Goal: Transaction & Acquisition: Purchase product/service

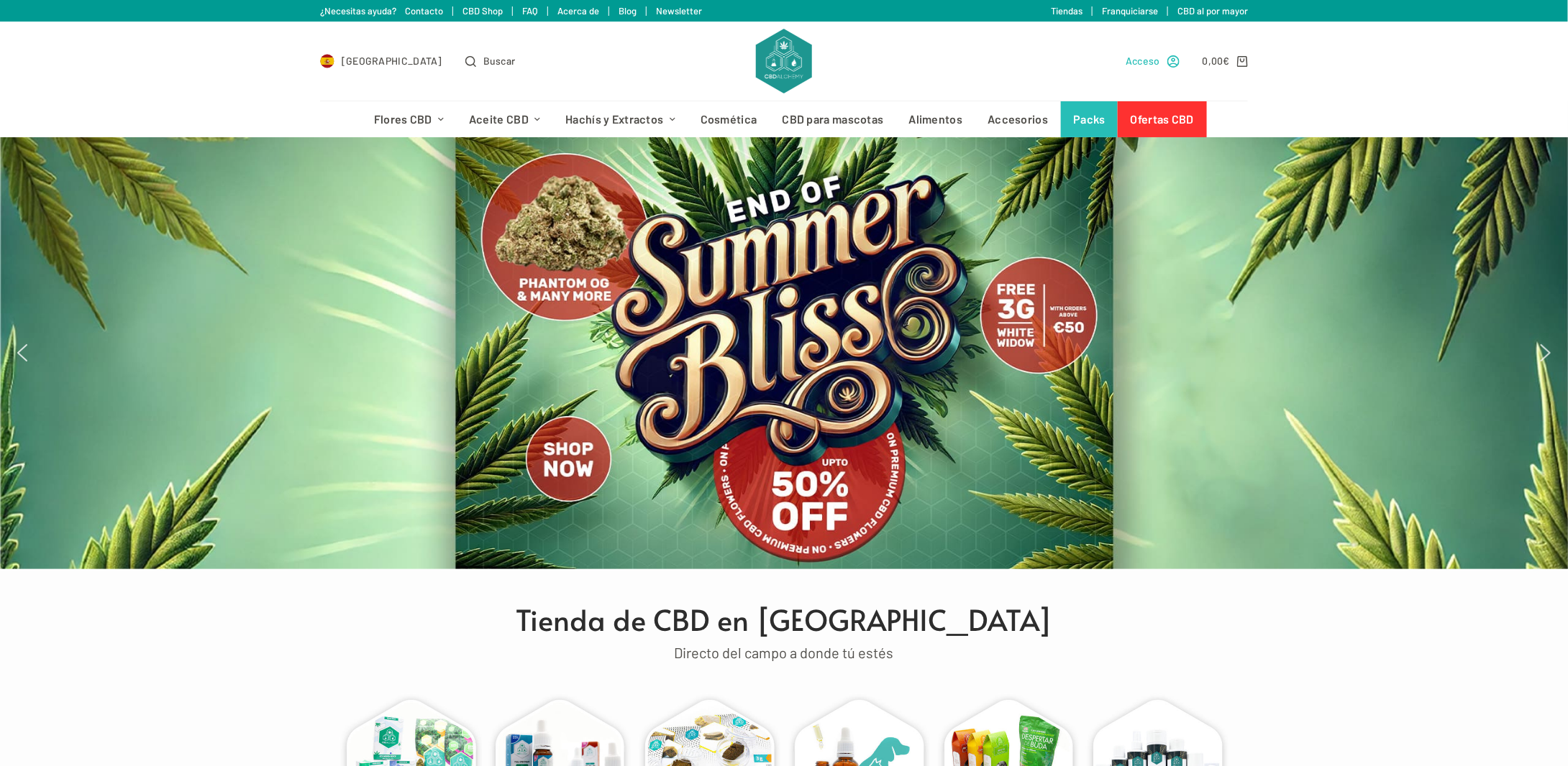
click at [1148, 57] on span "Acceso" at bounding box center [1142, 61] width 34 height 17
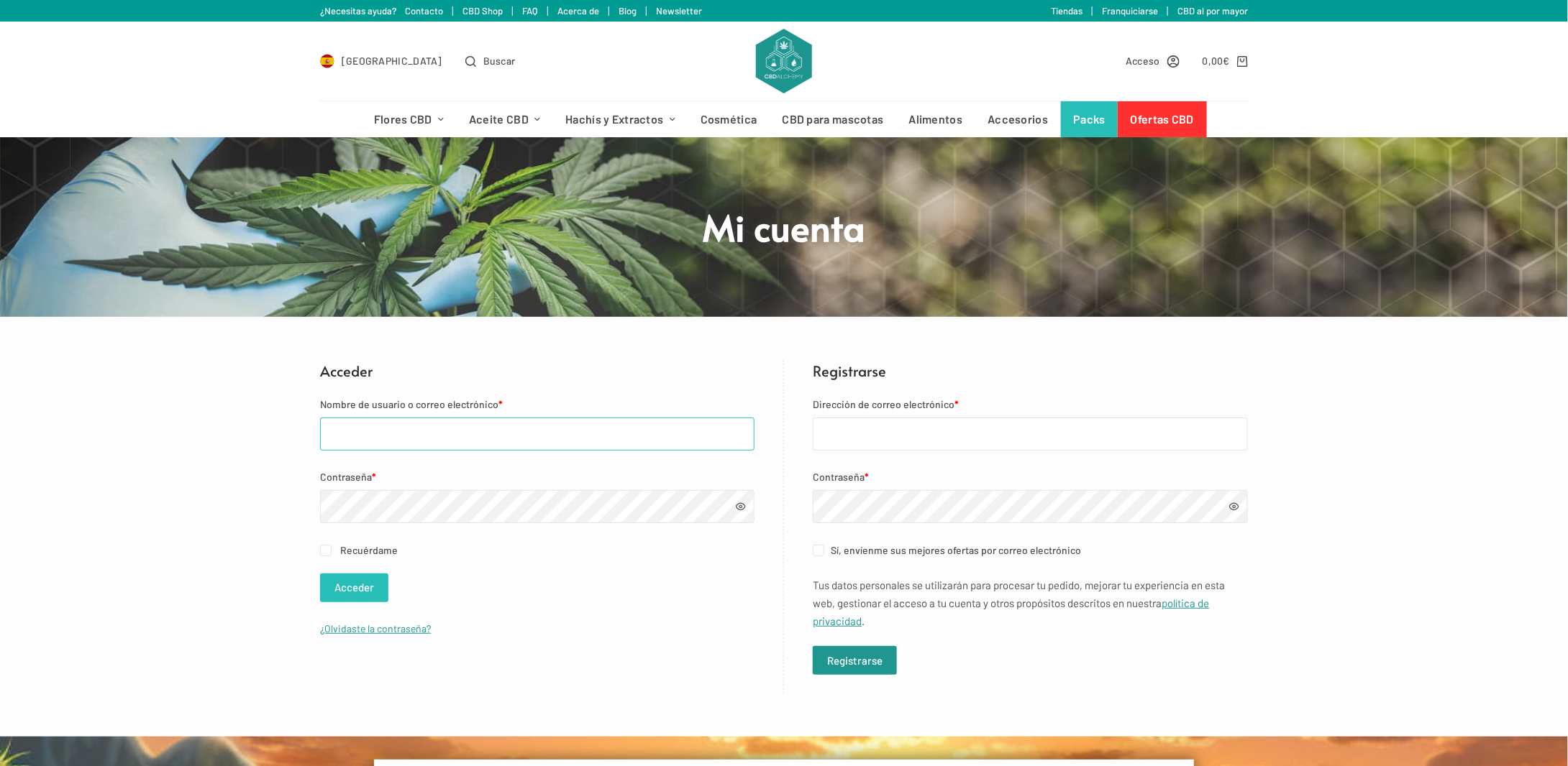
type input "dcm88@hotmail.es"
click at [376, 598] on button "Acceder" at bounding box center [354, 588] width 68 height 29
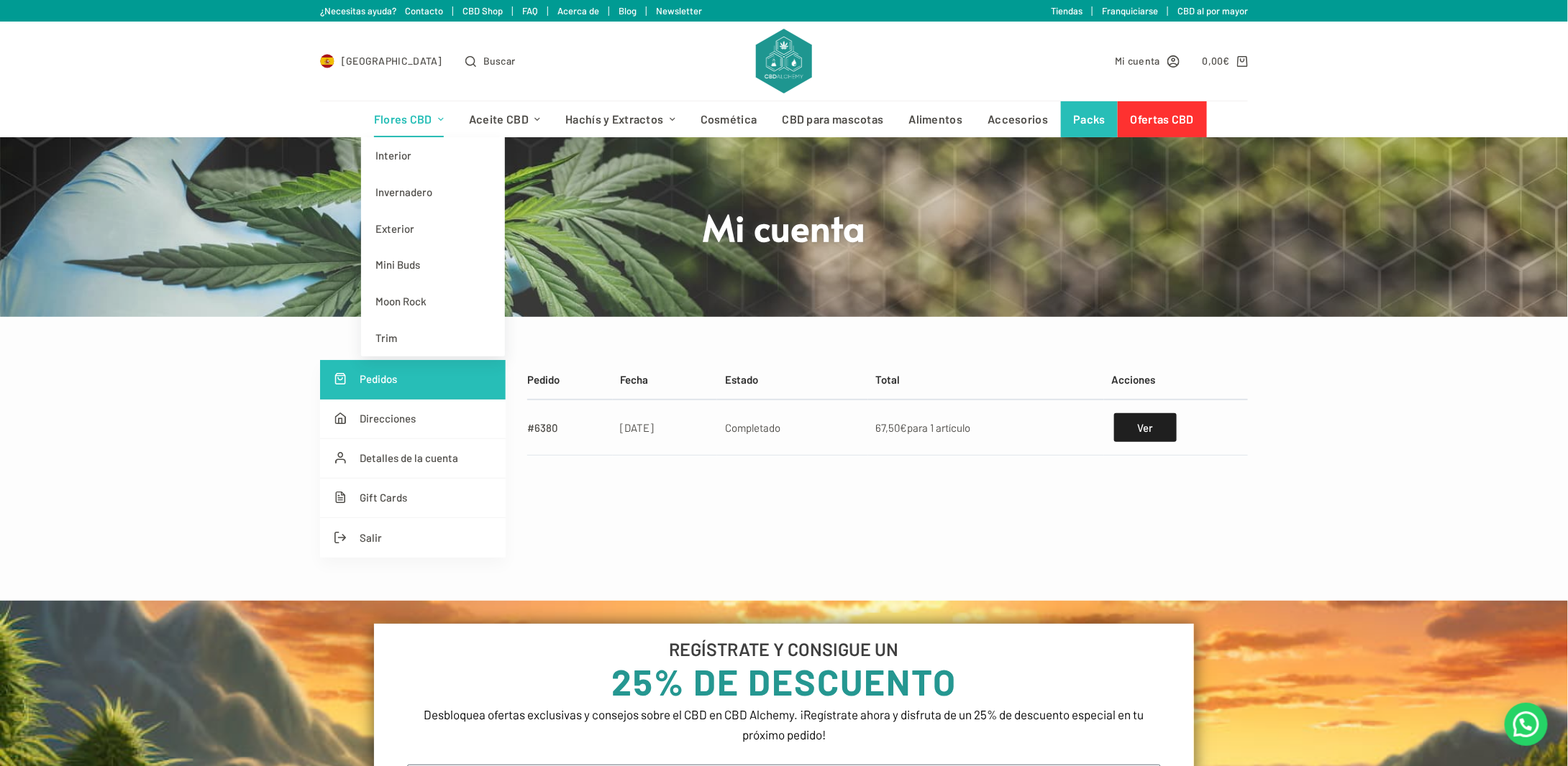
click at [416, 112] on link "Flores CBD" at bounding box center [409, 119] width 95 height 36
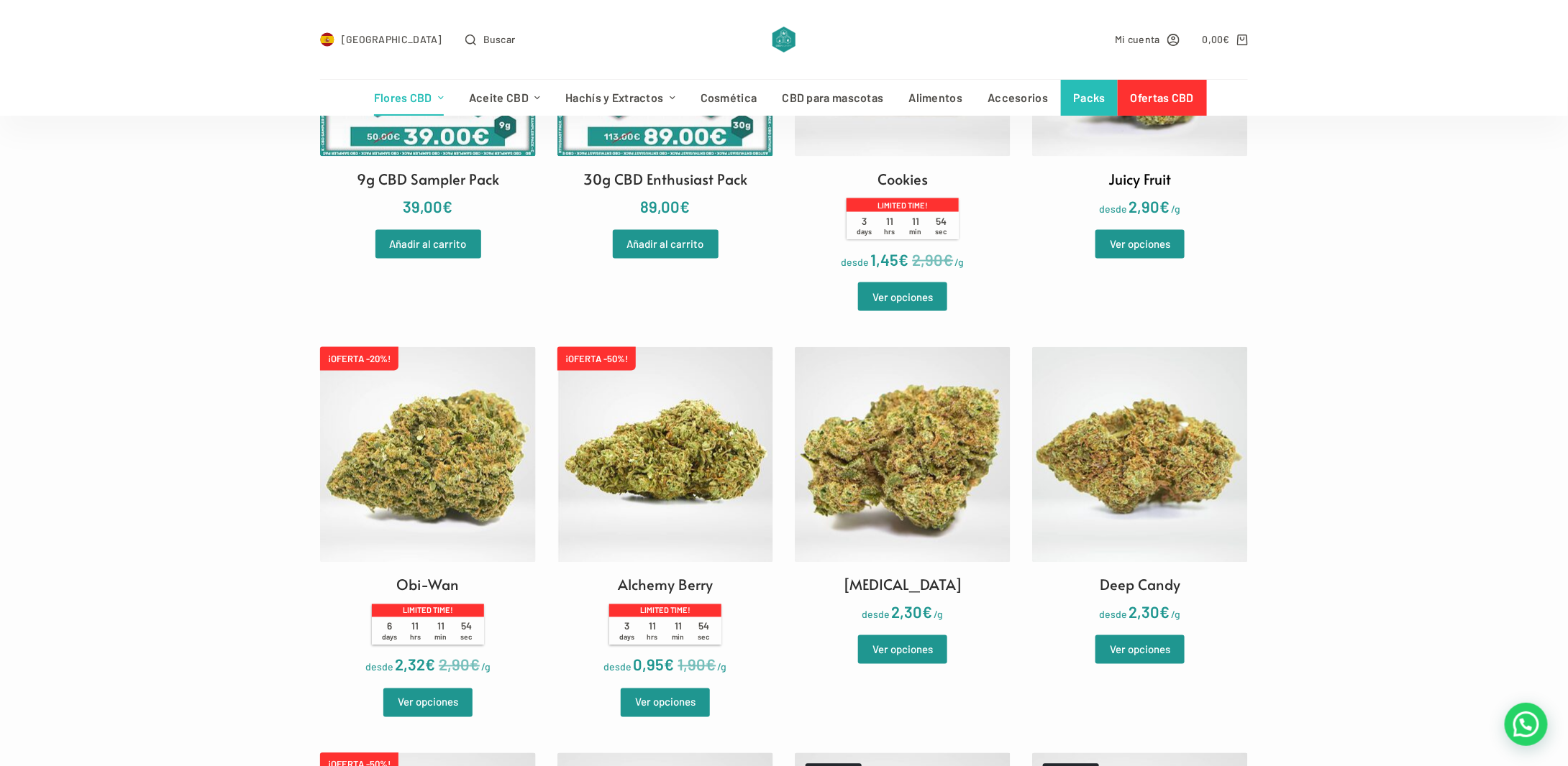
scroll to position [1078, 0]
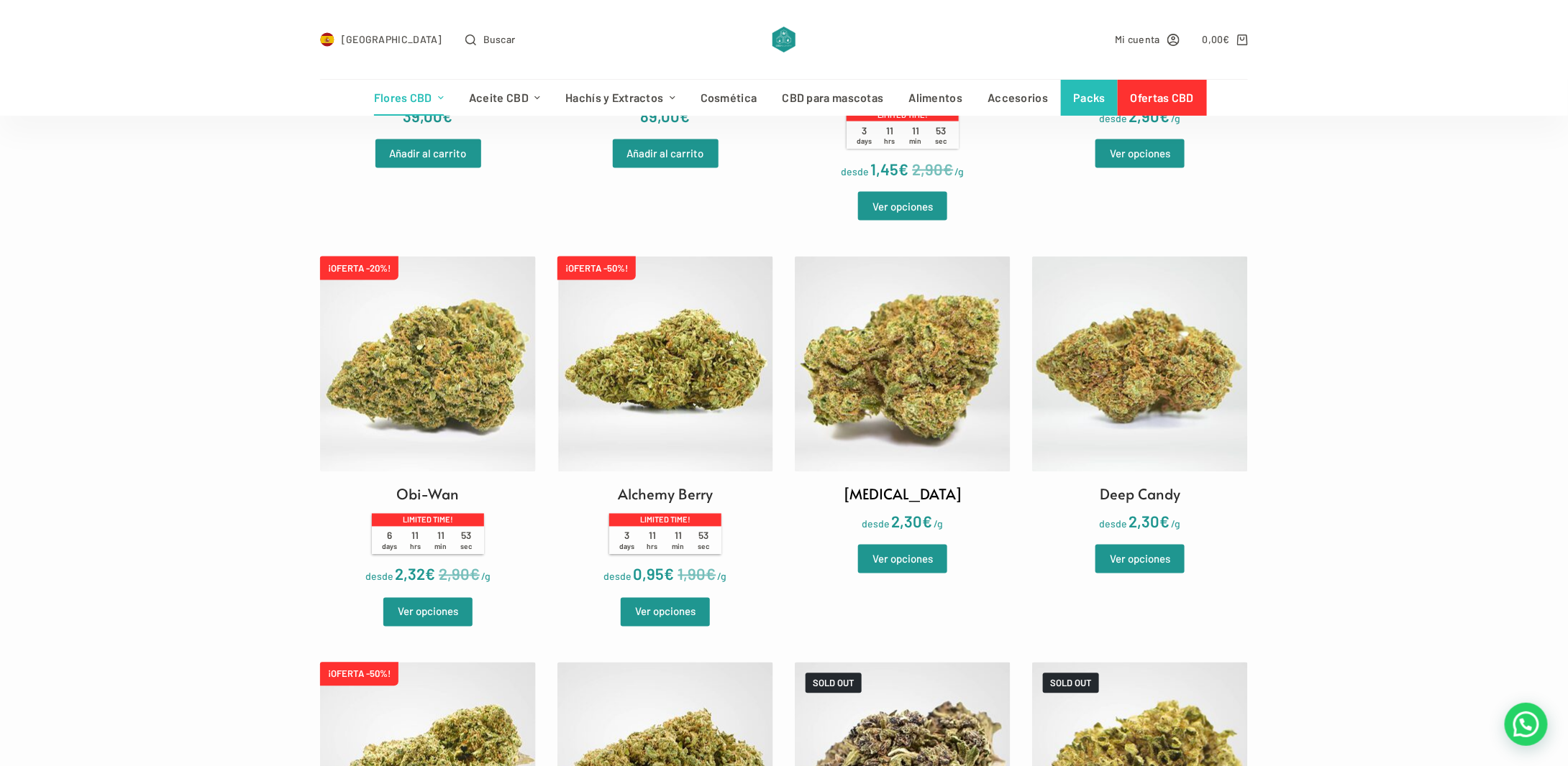
click at [925, 392] on img at bounding box center [903, 364] width 216 height 216
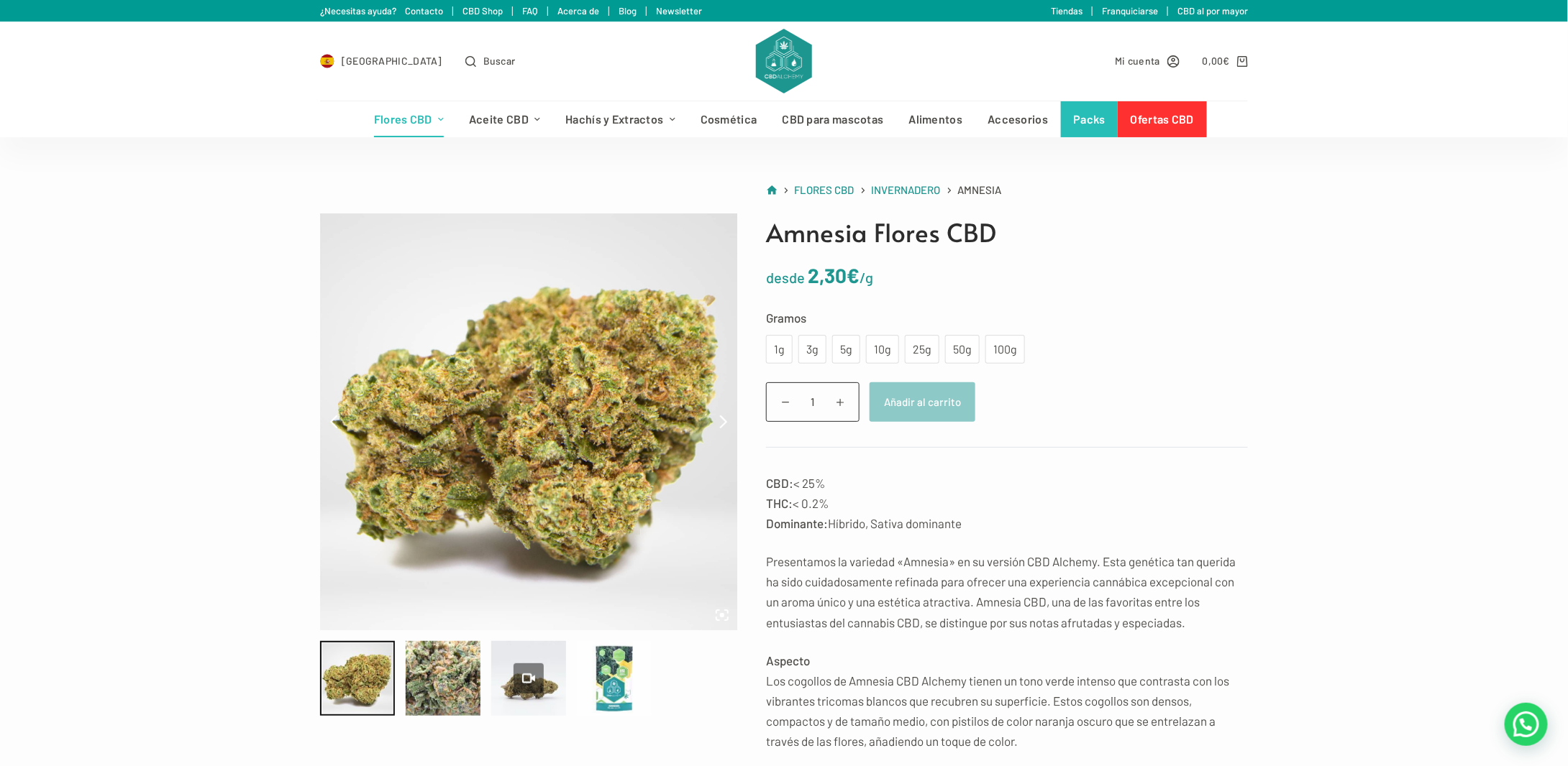
click at [1021, 350] on td "Elige una opción 1g 3g 5g 10g 25g 50g 100g 1g 3g 5g 10g 25g 50g 100g Limpiar" at bounding box center [1006, 350] width 482 height 29
click at [1009, 350] on div "100g" at bounding box center [1004, 349] width 22 height 18
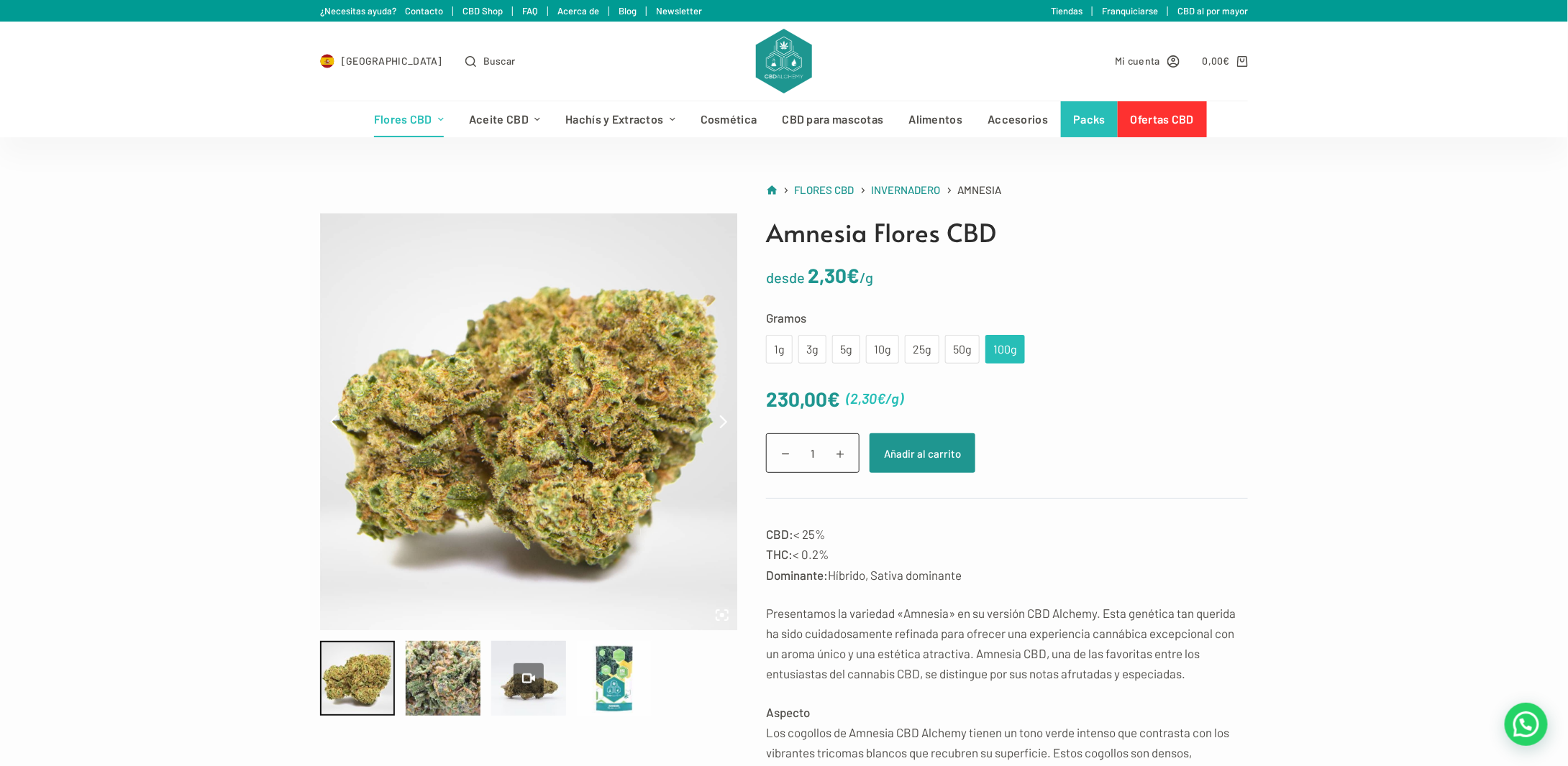
click at [420, 73] on div "España Buscar" at bounding box center [534, 60] width 429 height 79
click at [483, 54] on span "Buscar" at bounding box center [499, 61] width 32 height 17
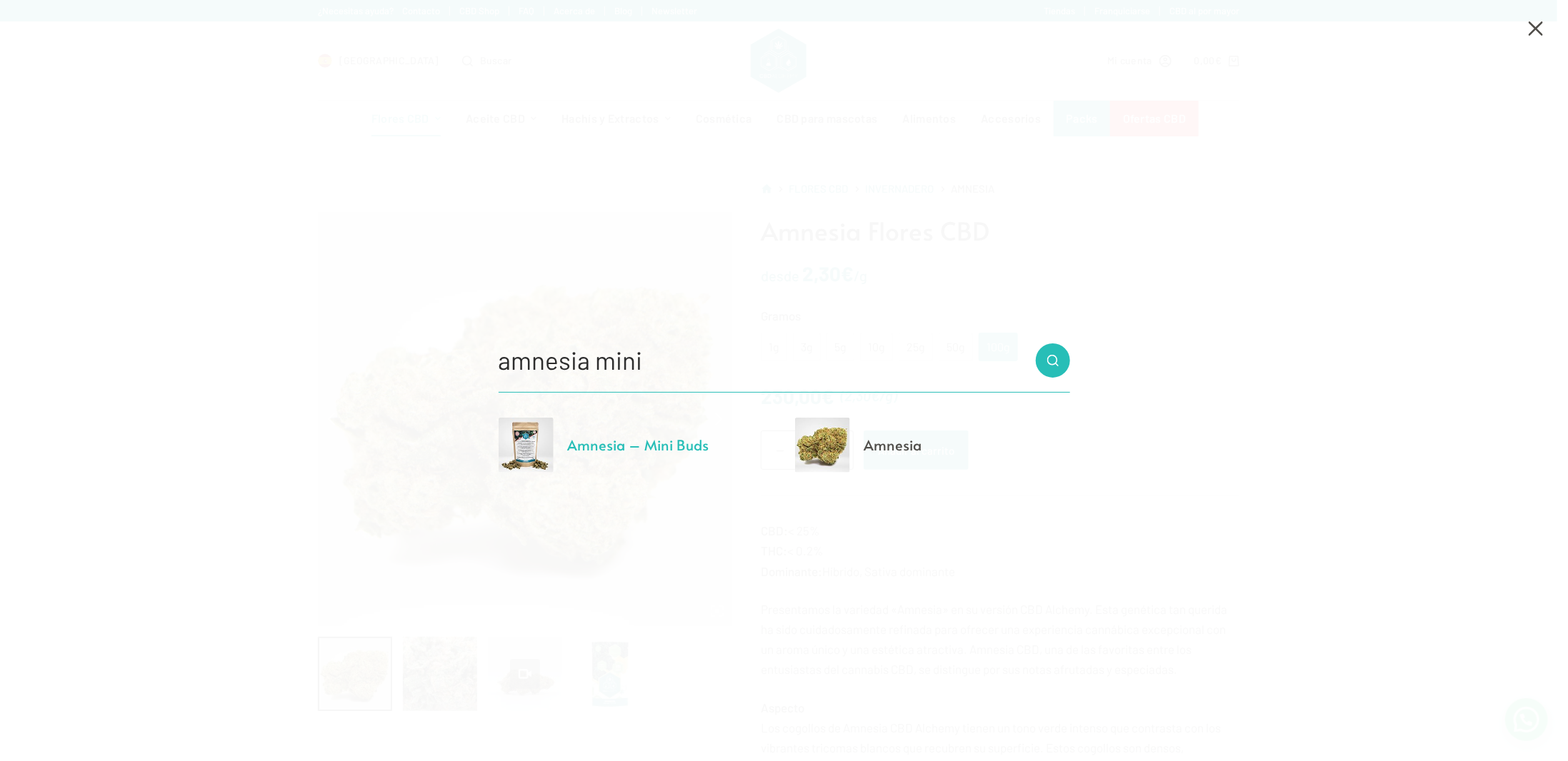
type input "amnesia mini"
click at [681, 438] on span "Amnesia – Mini Buds" at bounding box center [638, 445] width 141 height 20
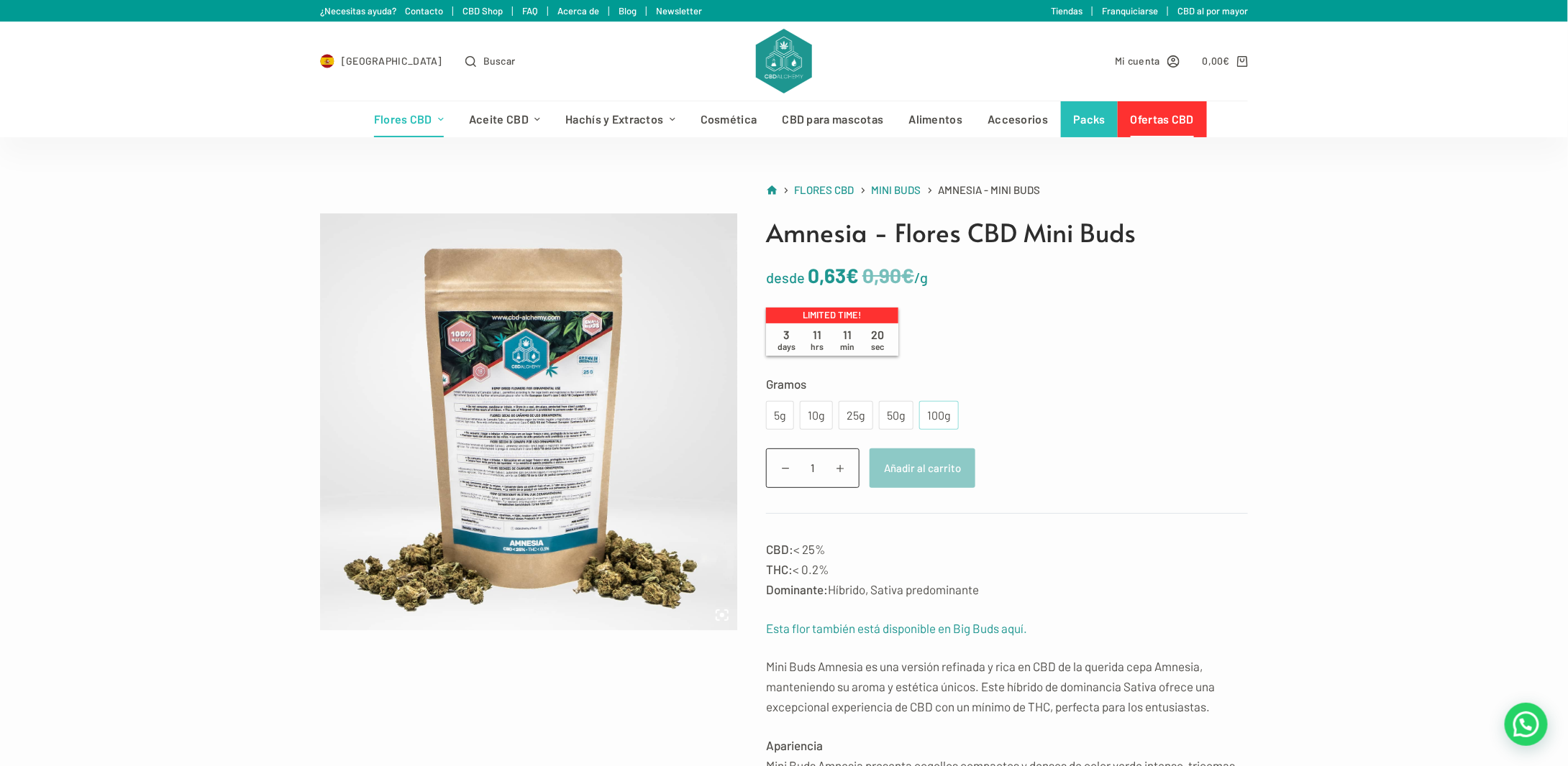
click at [939, 414] on div "100g" at bounding box center [939, 416] width 22 height 18
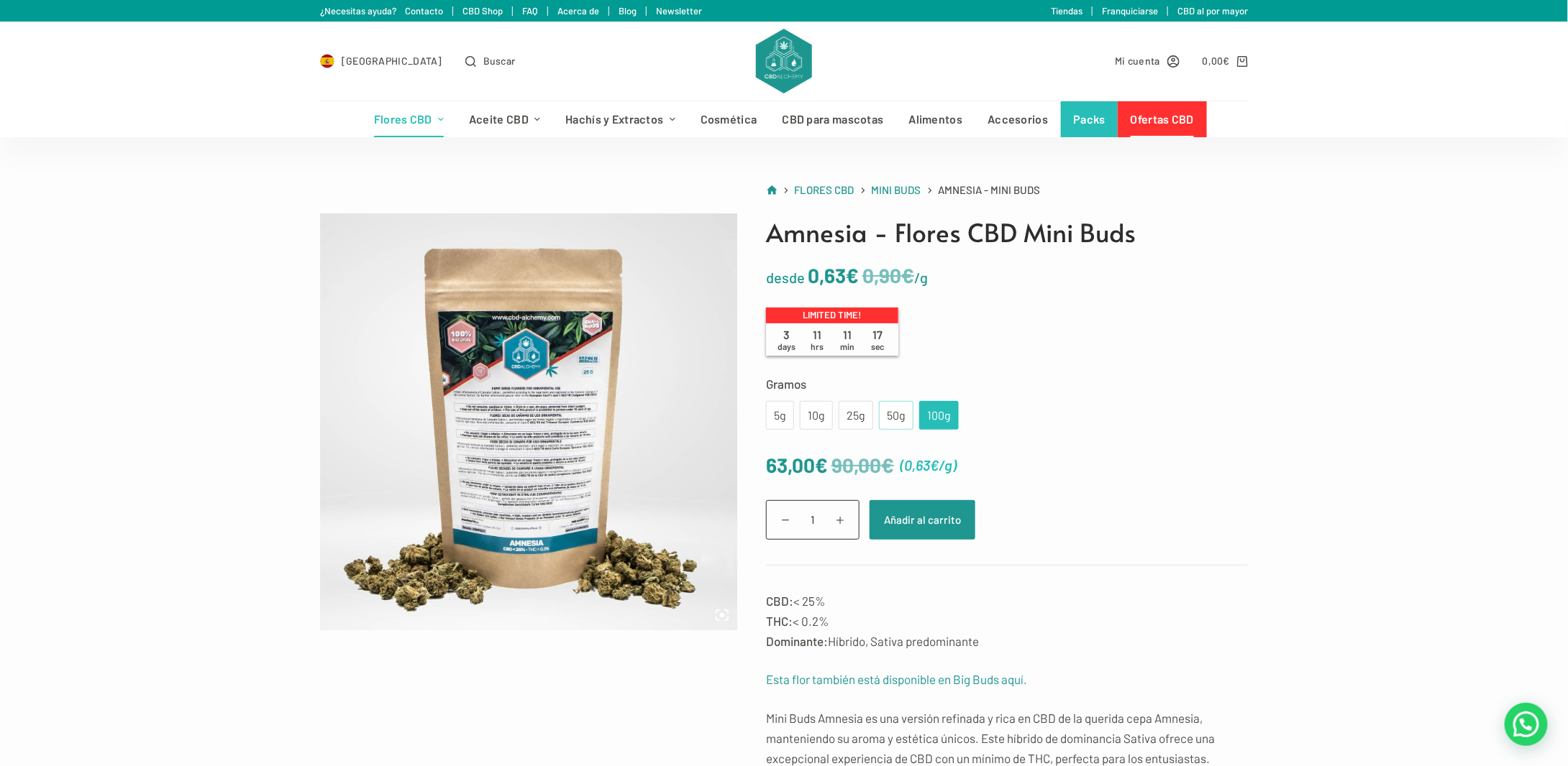
click at [903, 413] on div "50g" at bounding box center [896, 416] width 34 height 29
click at [860, 420] on div "25g" at bounding box center [856, 416] width 18 height 18
click at [824, 414] on div "10g" at bounding box center [816, 416] width 33 height 29
click at [783, 419] on div "5g" at bounding box center [780, 416] width 11 height 18
click at [929, 418] on div "100g" at bounding box center [939, 416] width 22 height 18
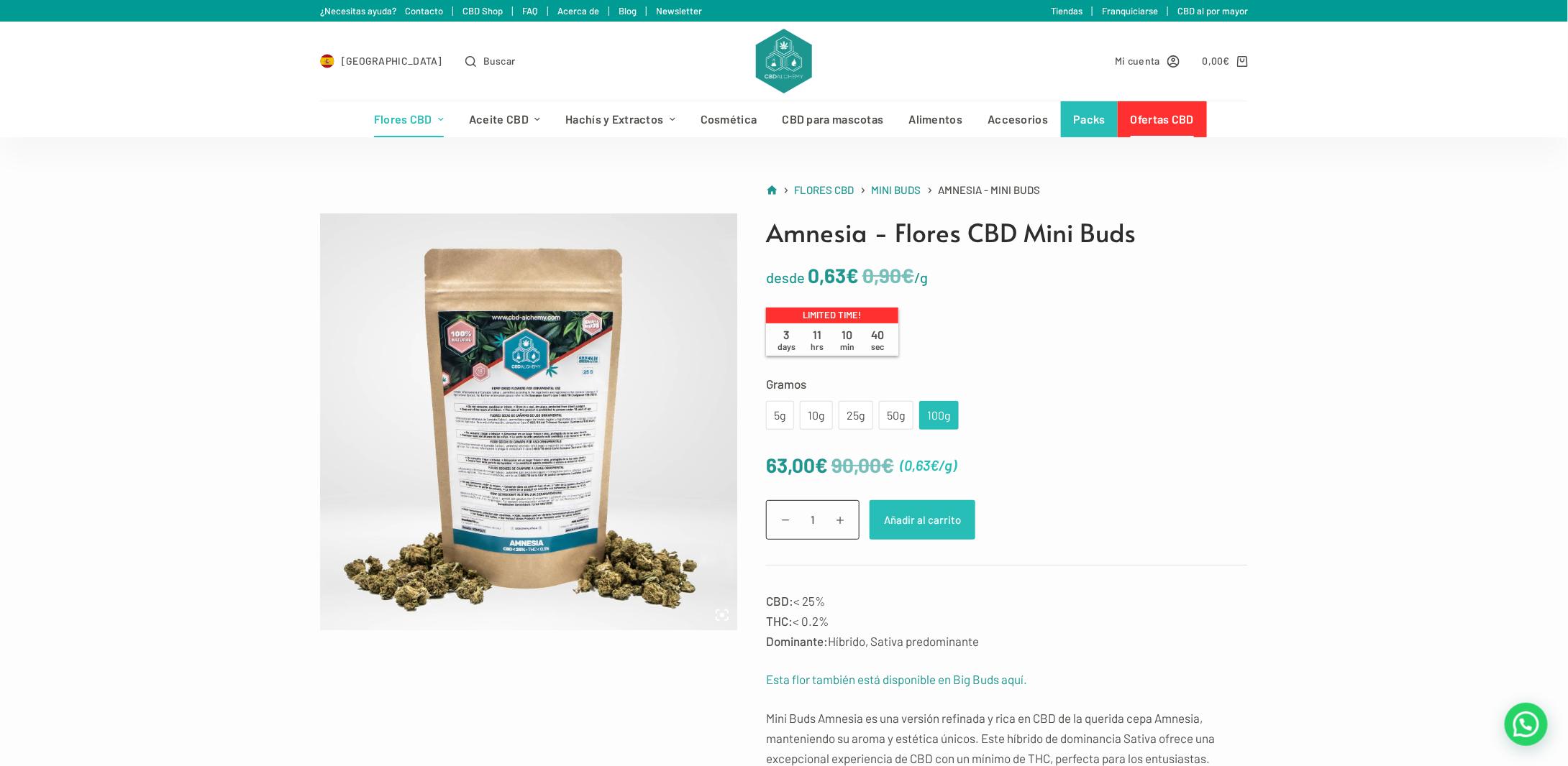
click at [929, 526] on button "Añadir al carrito" at bounding box center [923, 520] width 106 height 40
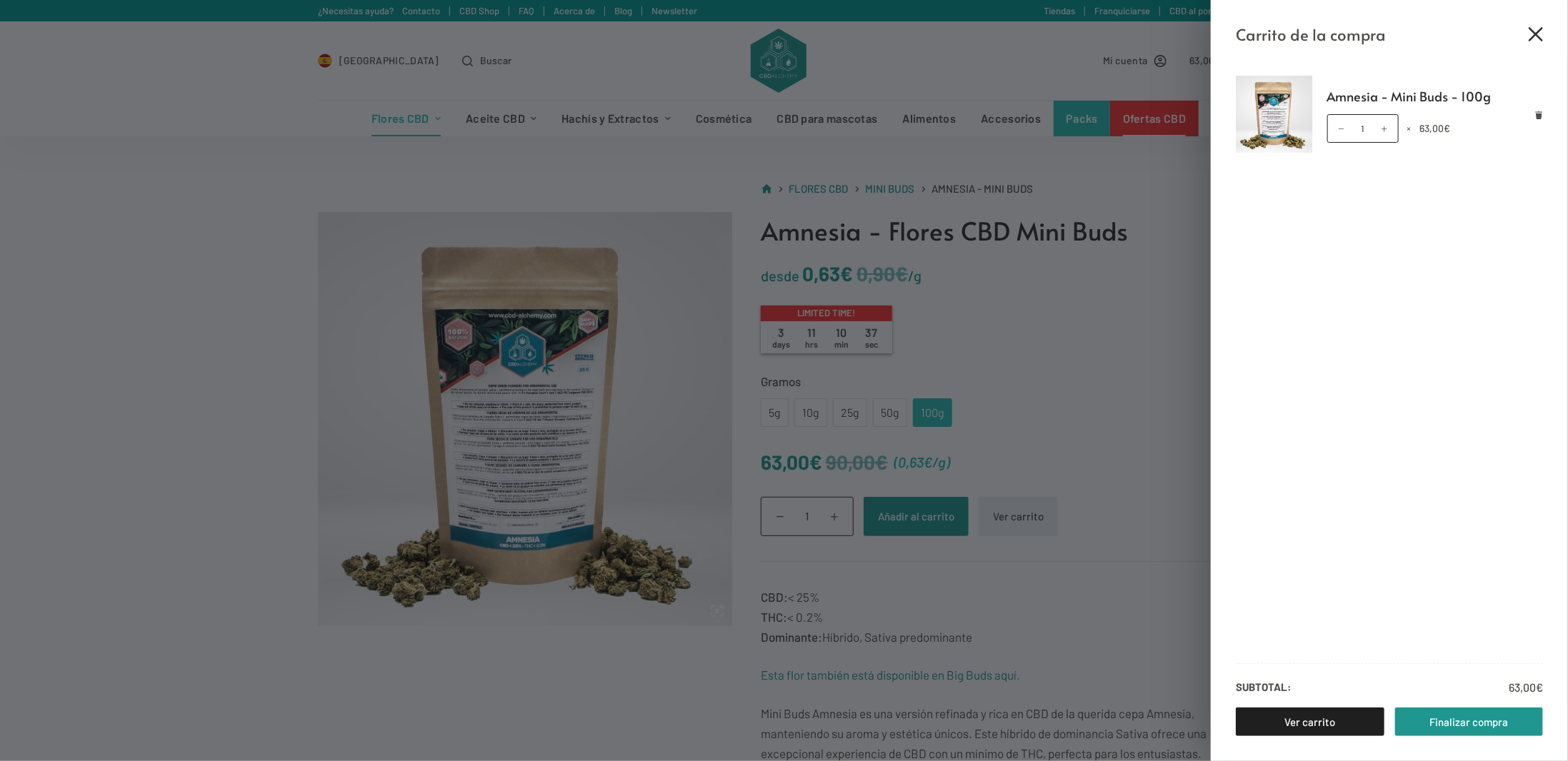
click at [1541, 34] on icon "Cerrar el cajón del carrito" at bounding box center [1535, 34] width 14 height 14
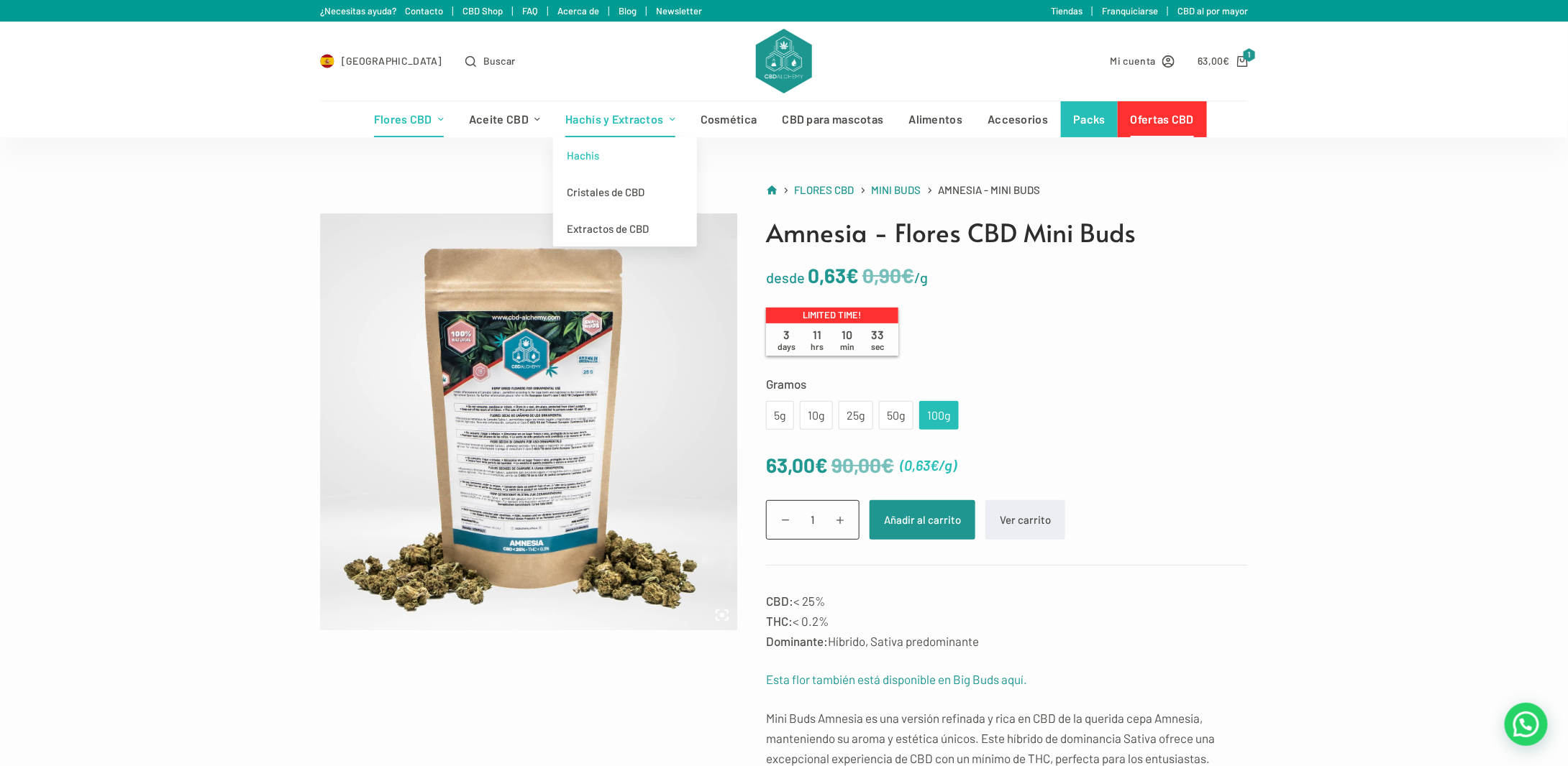
click at [583, 158] on link "Hachis" at bounding box center [625, 155] width 144 height 37
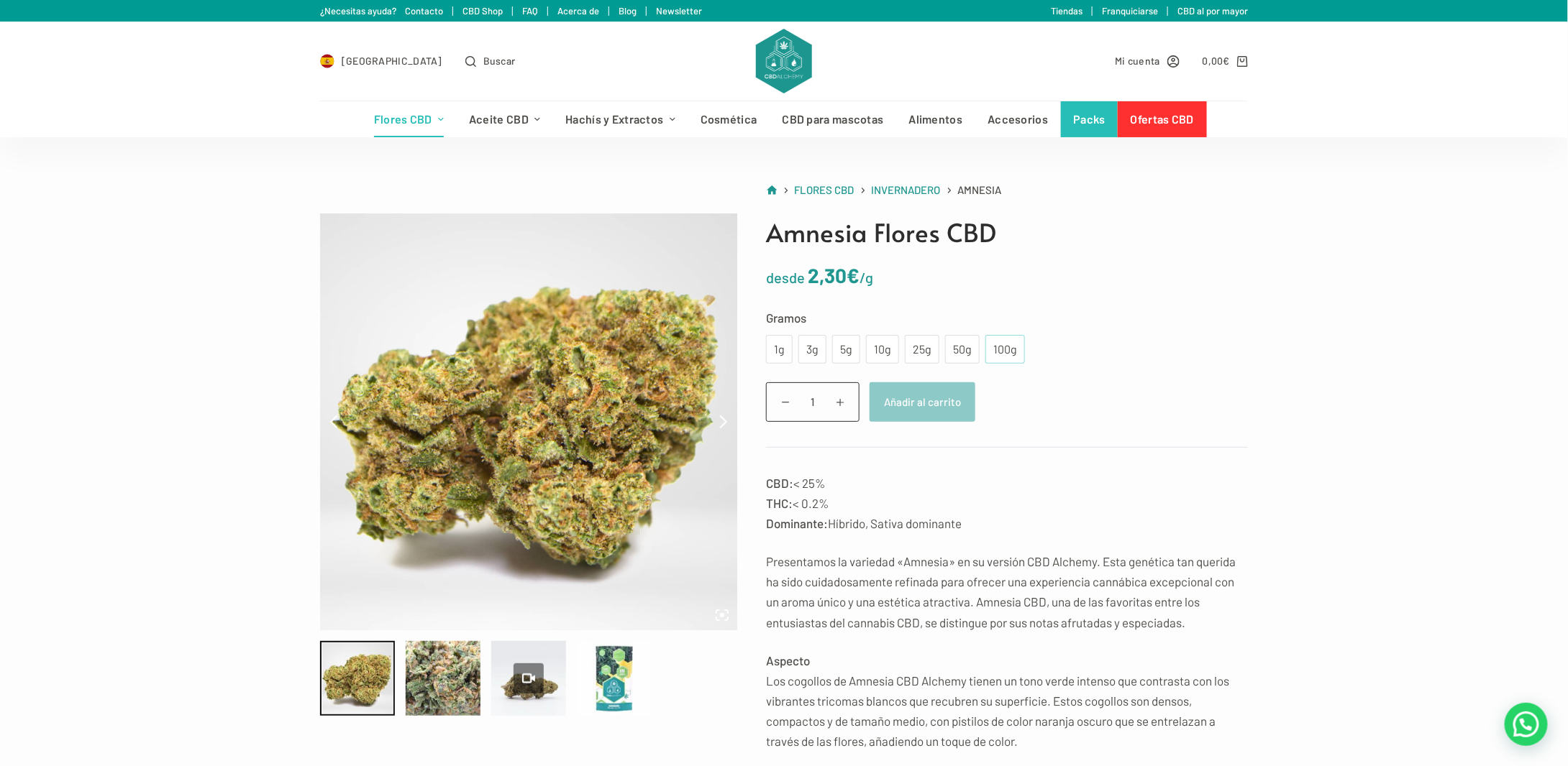
click at [994, 354] on div "100g" at bounding box center [1004, 349] width 22 height 18
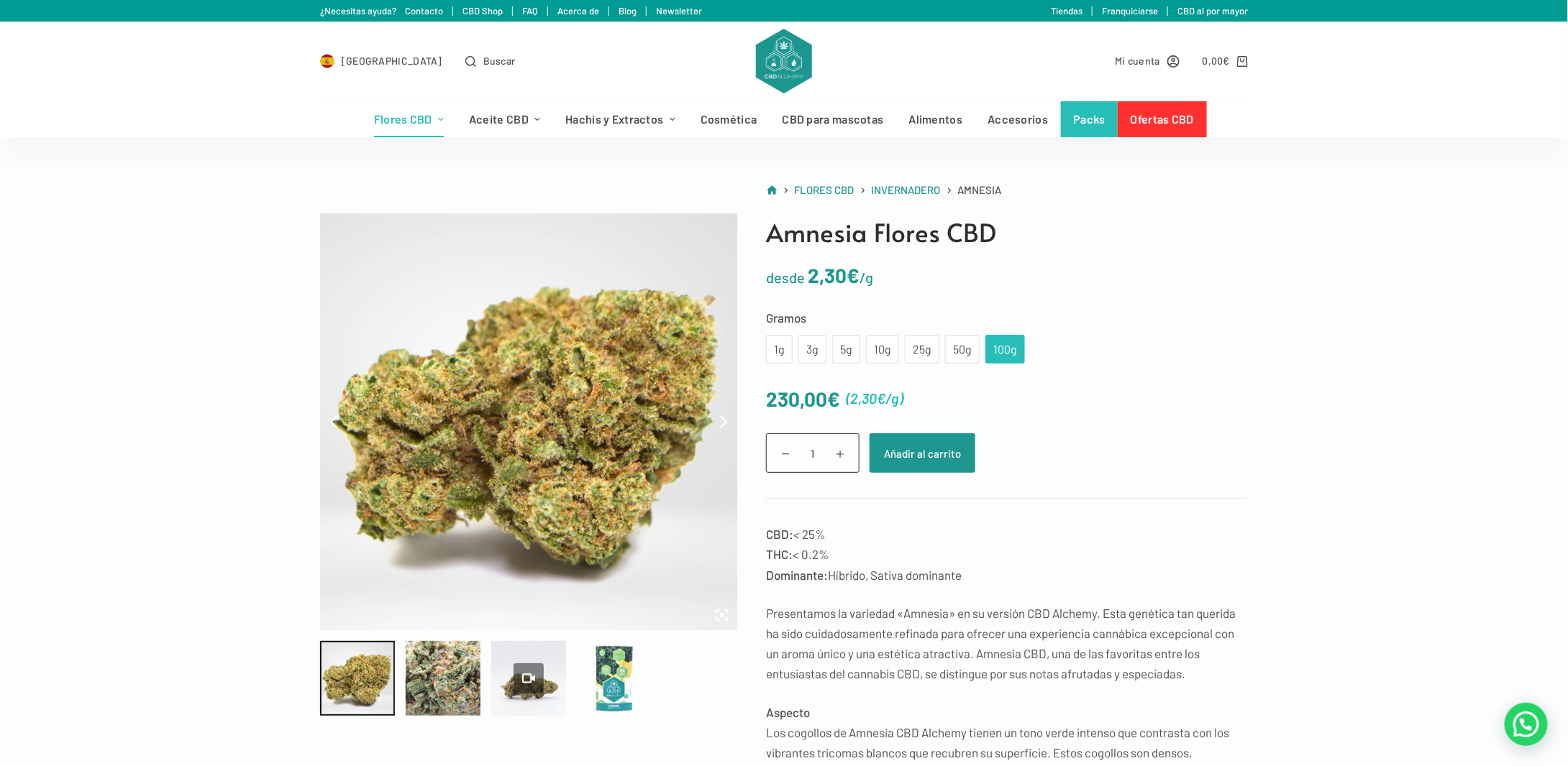
click at [994, 349] on div "100g" at bounding box center [1004, 349] width 22 height 18
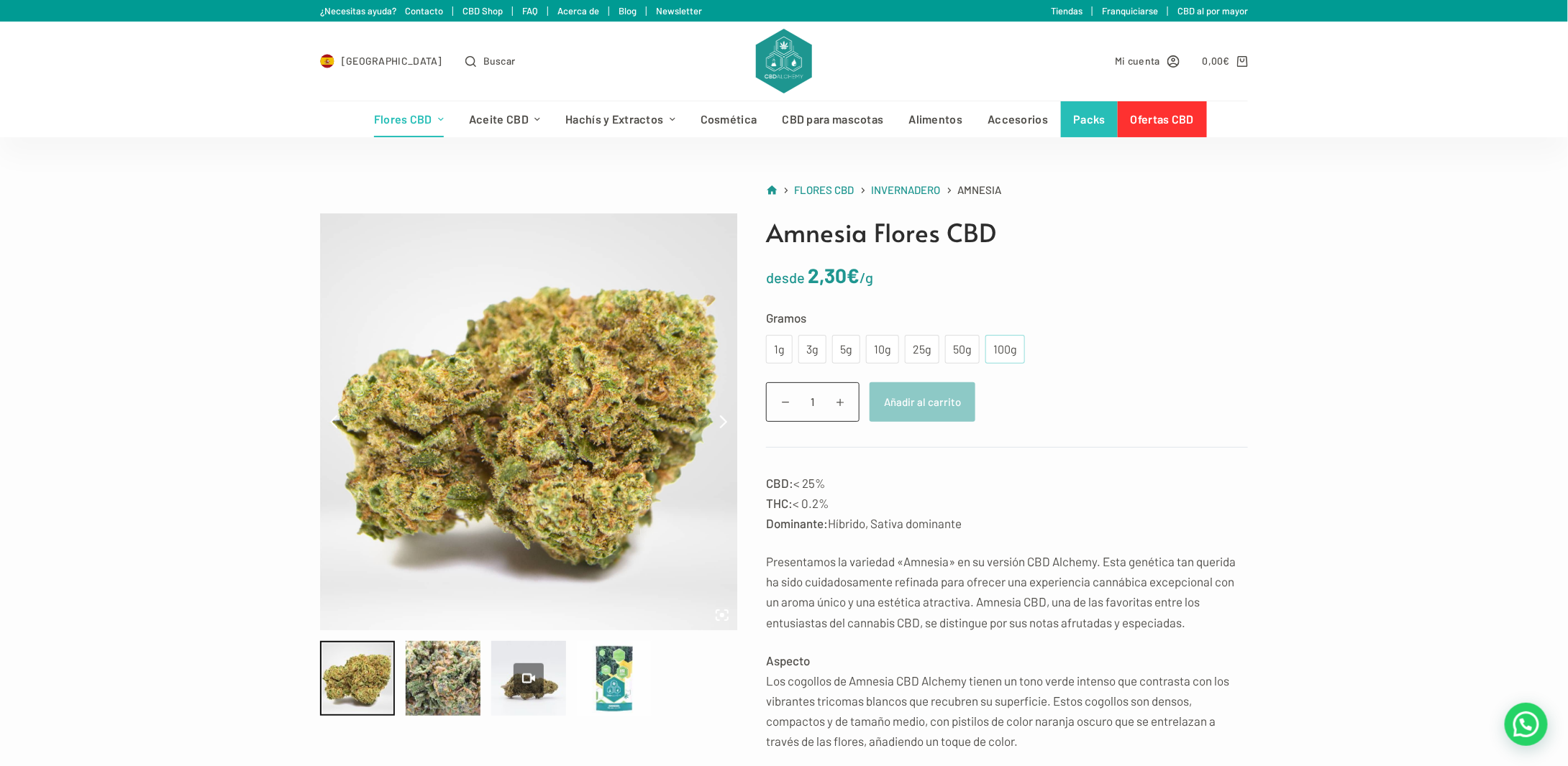
click at [994, 349] on div "100g" at bounding box center [1004, 349] width 22 height 18
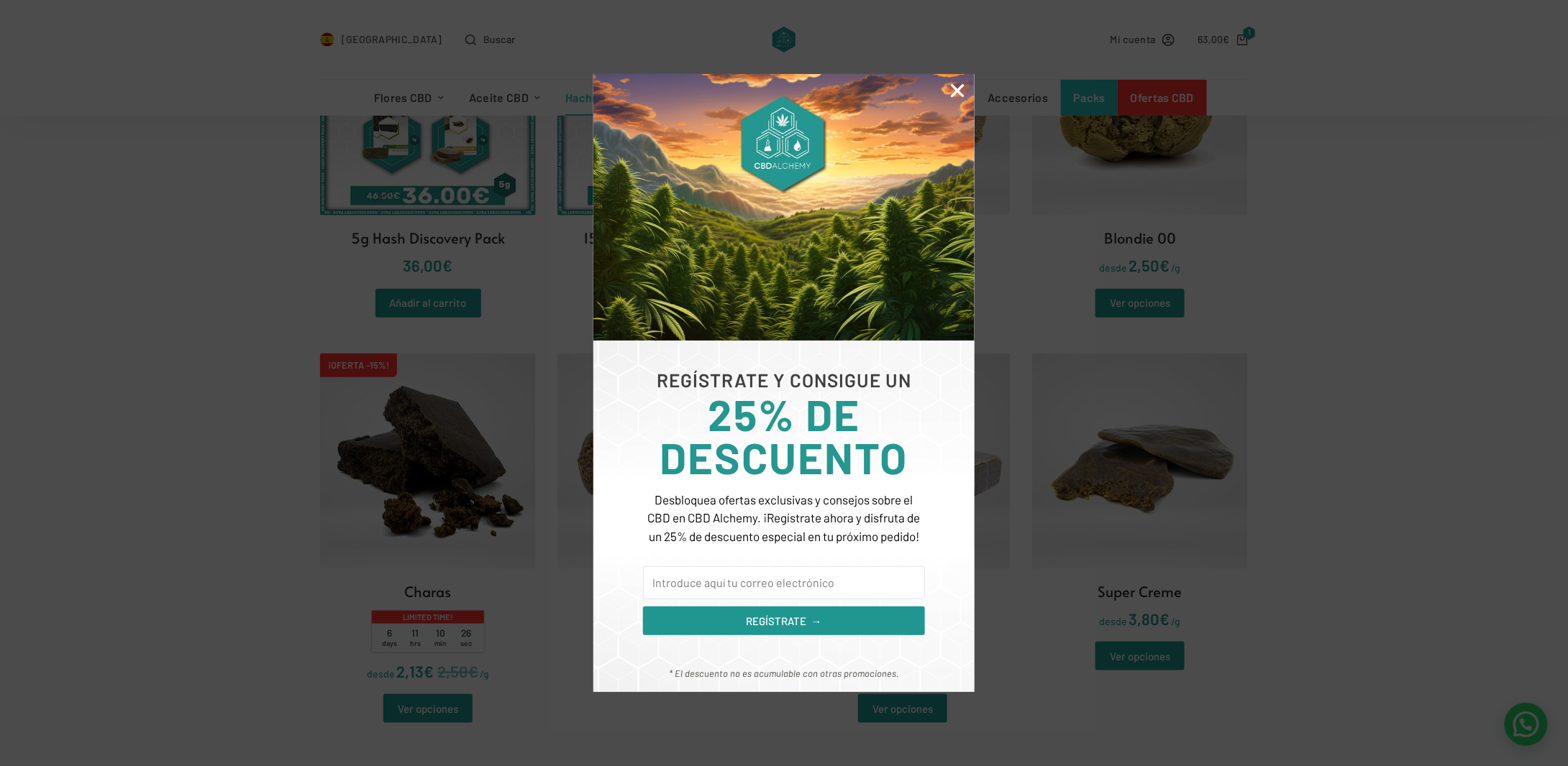
scroll to position [504, 0]
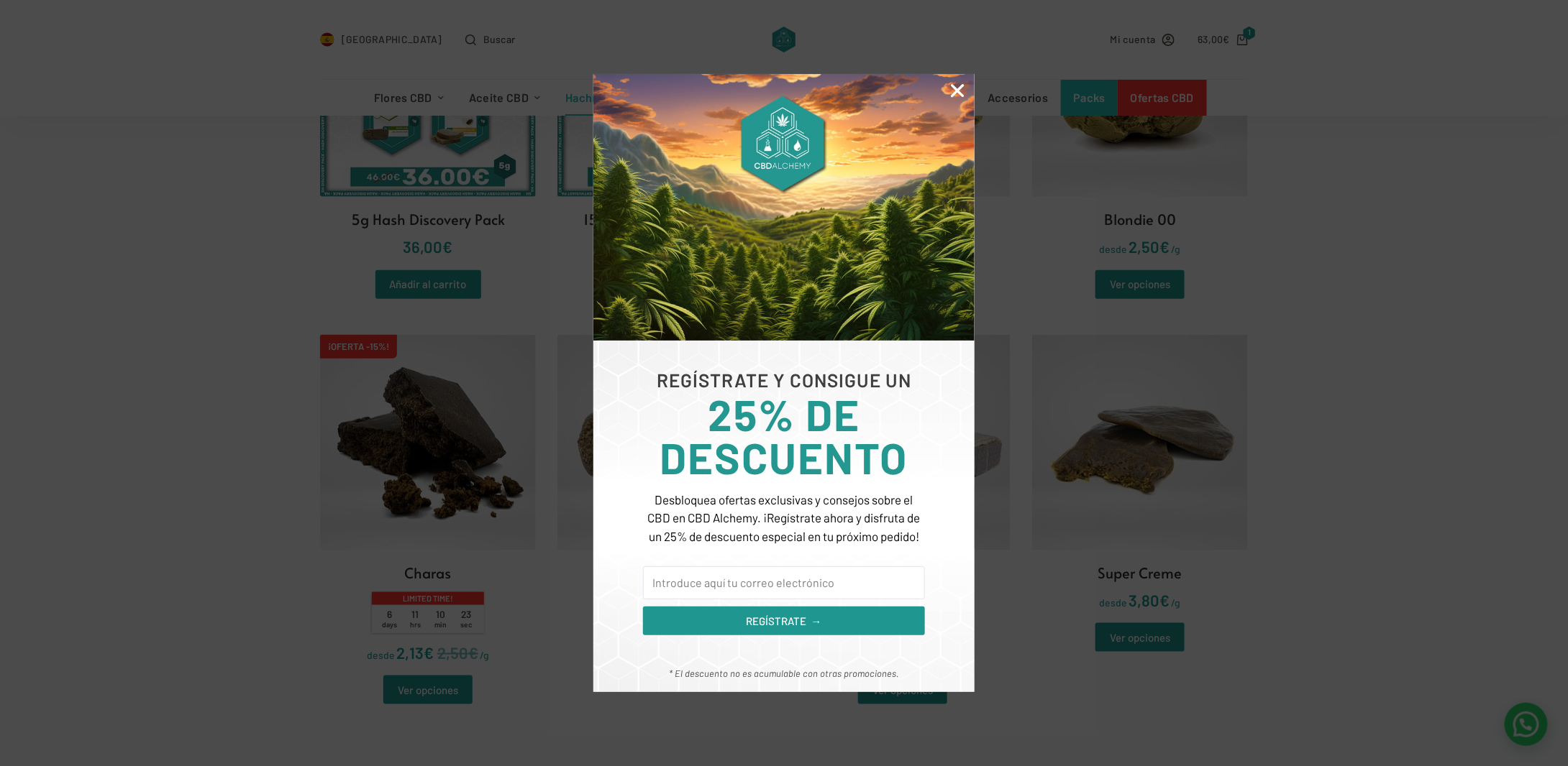
click at [958, 83] on icon "Close" at bounding box center [957, 90] width 18 height 18
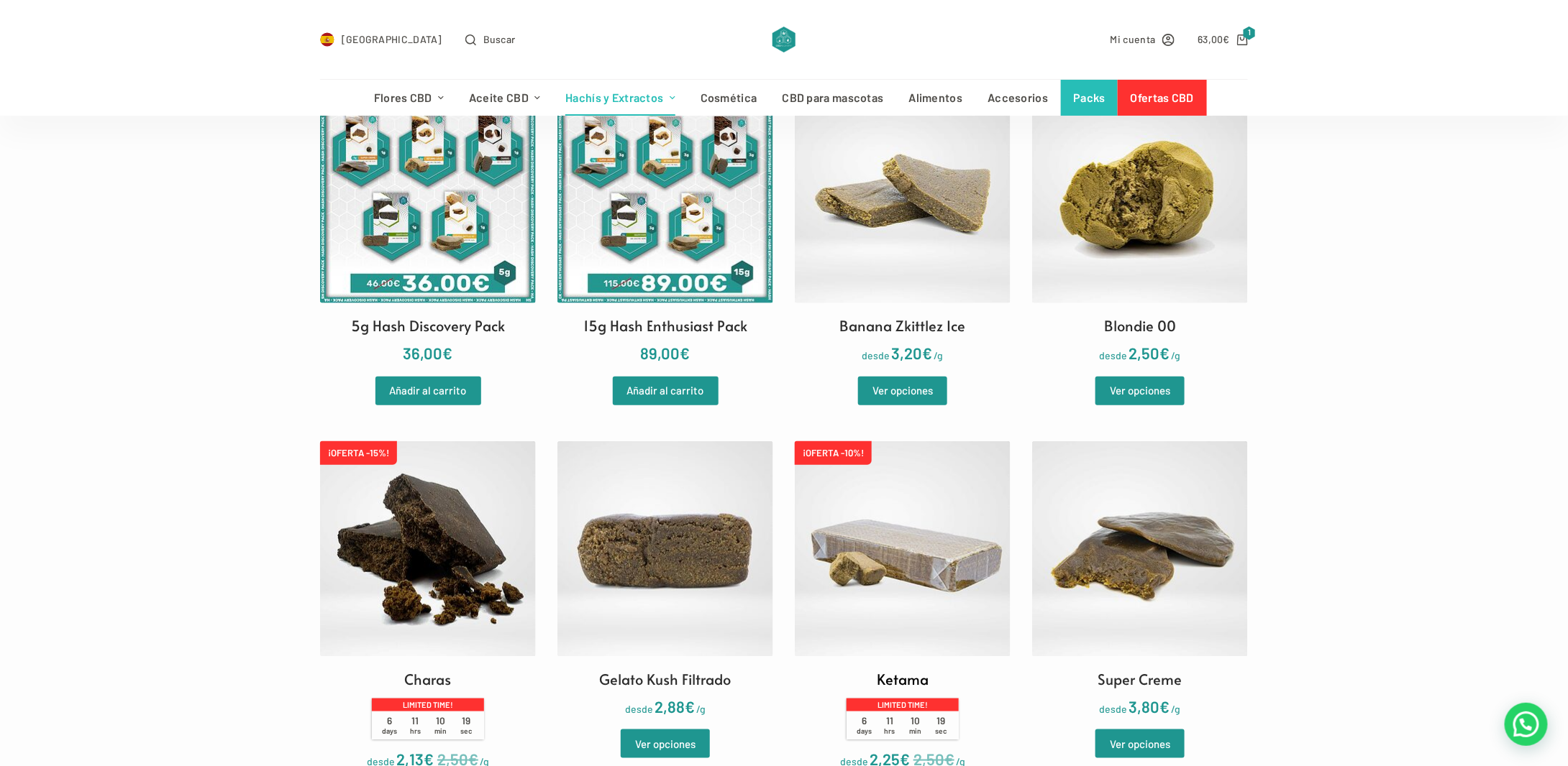
scroll to position [360, 0]
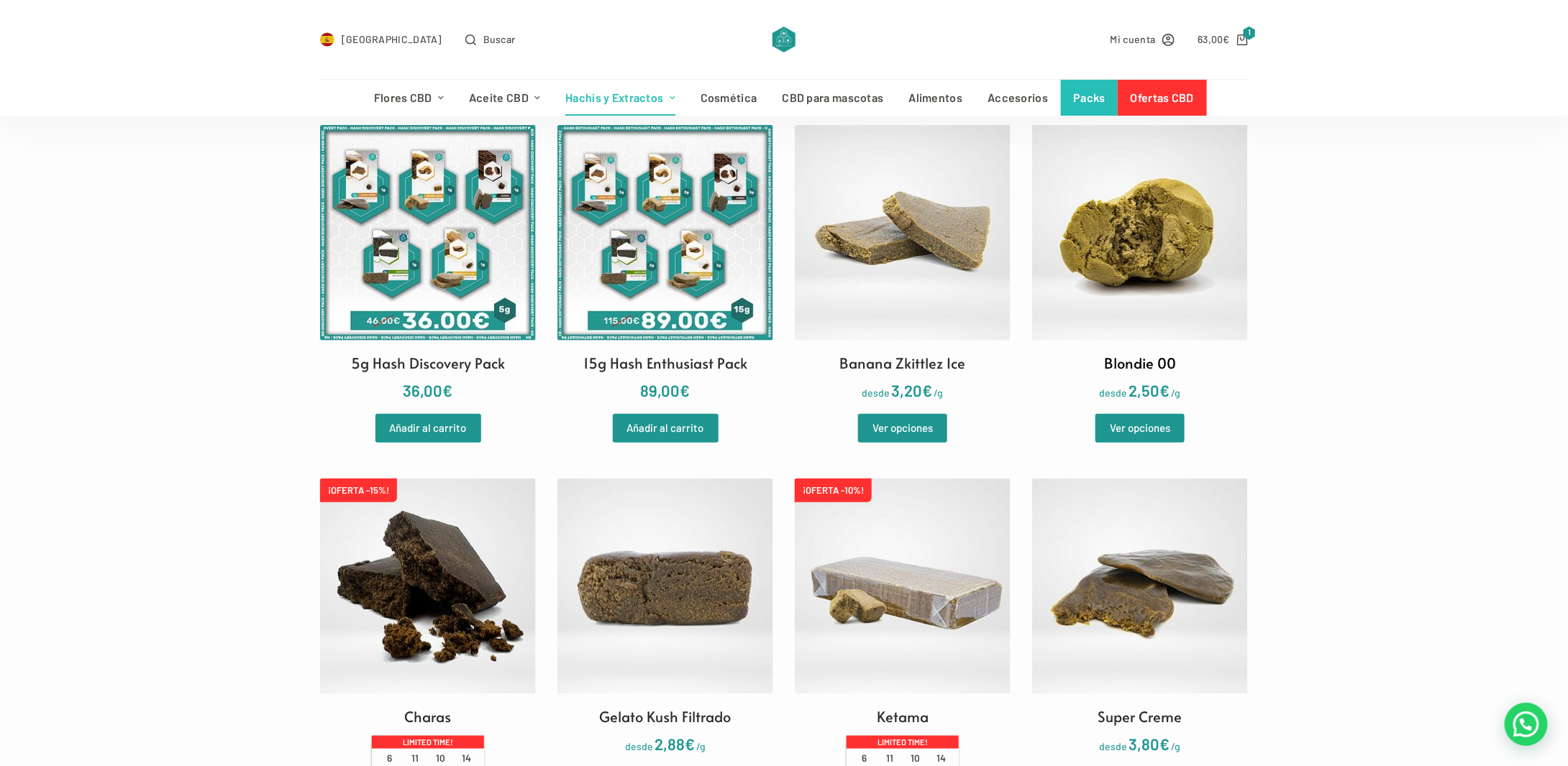
click at [1157, 233] on img at bounding box center [1140, 233] width 216 height 216
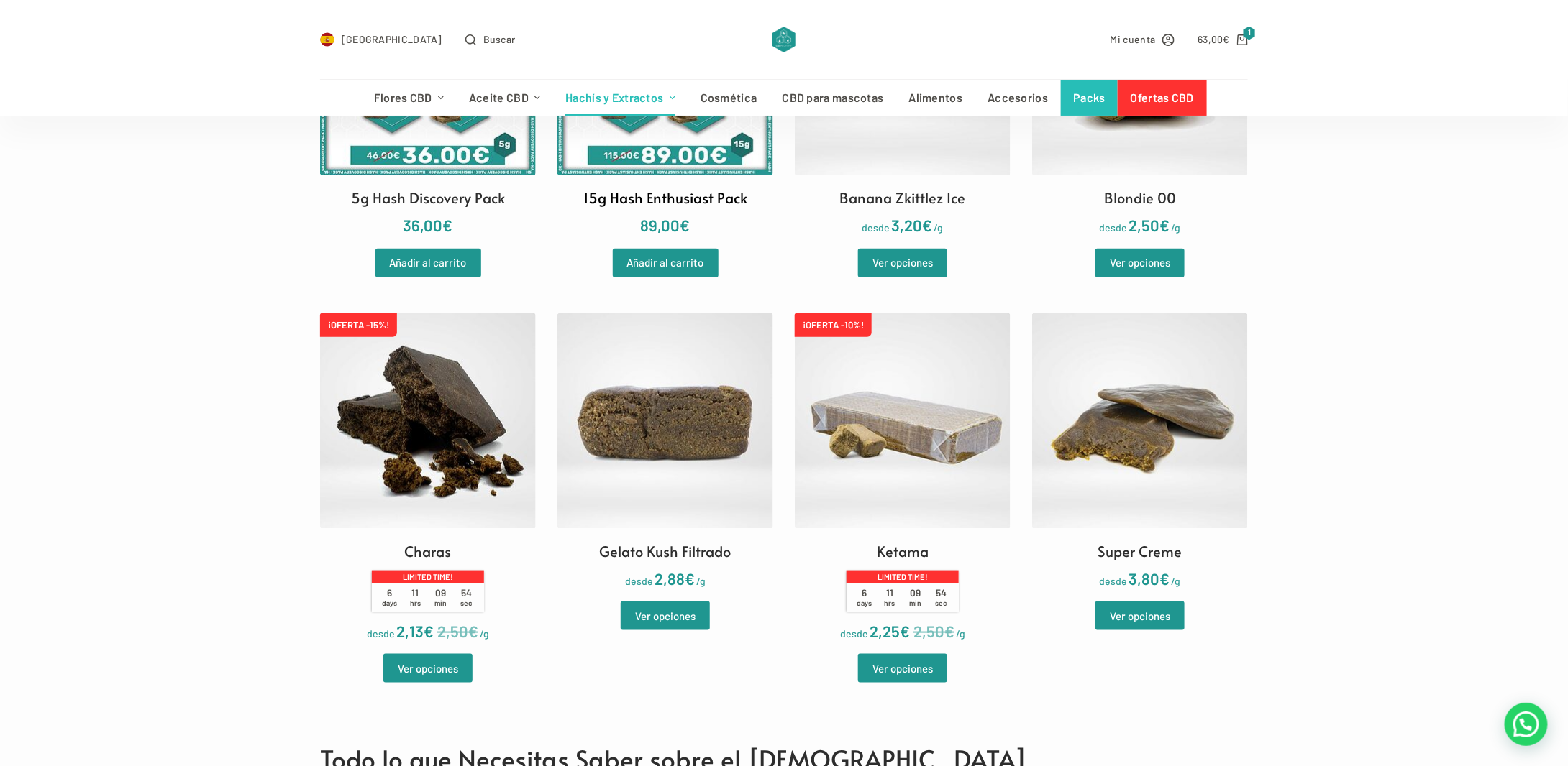
scroll to position [719, 0]
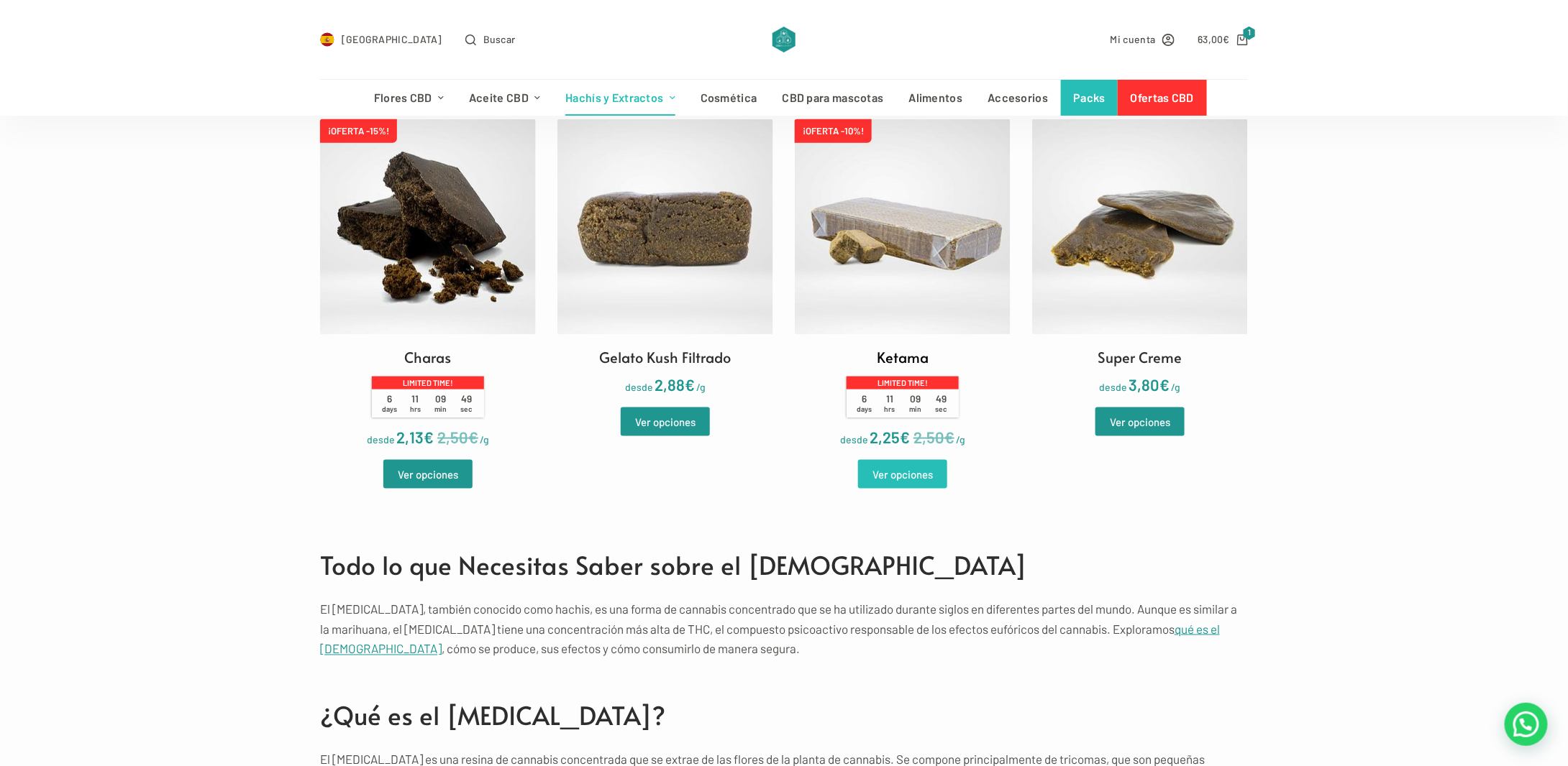
click at [884, 477] on link "Ver opciones" at bounding box center [903, 474] width 89 height 29
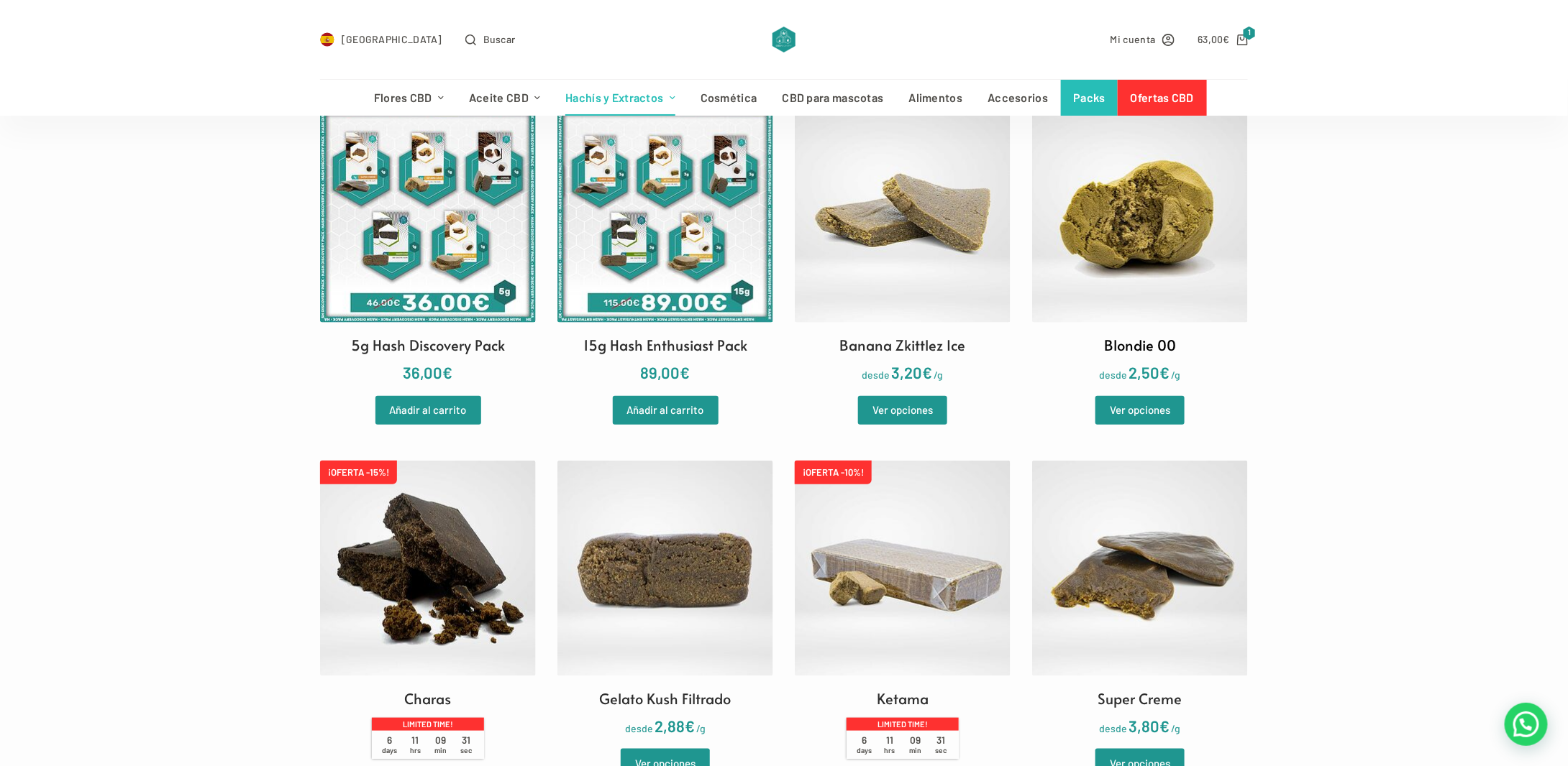
scroll to position [360, 0]
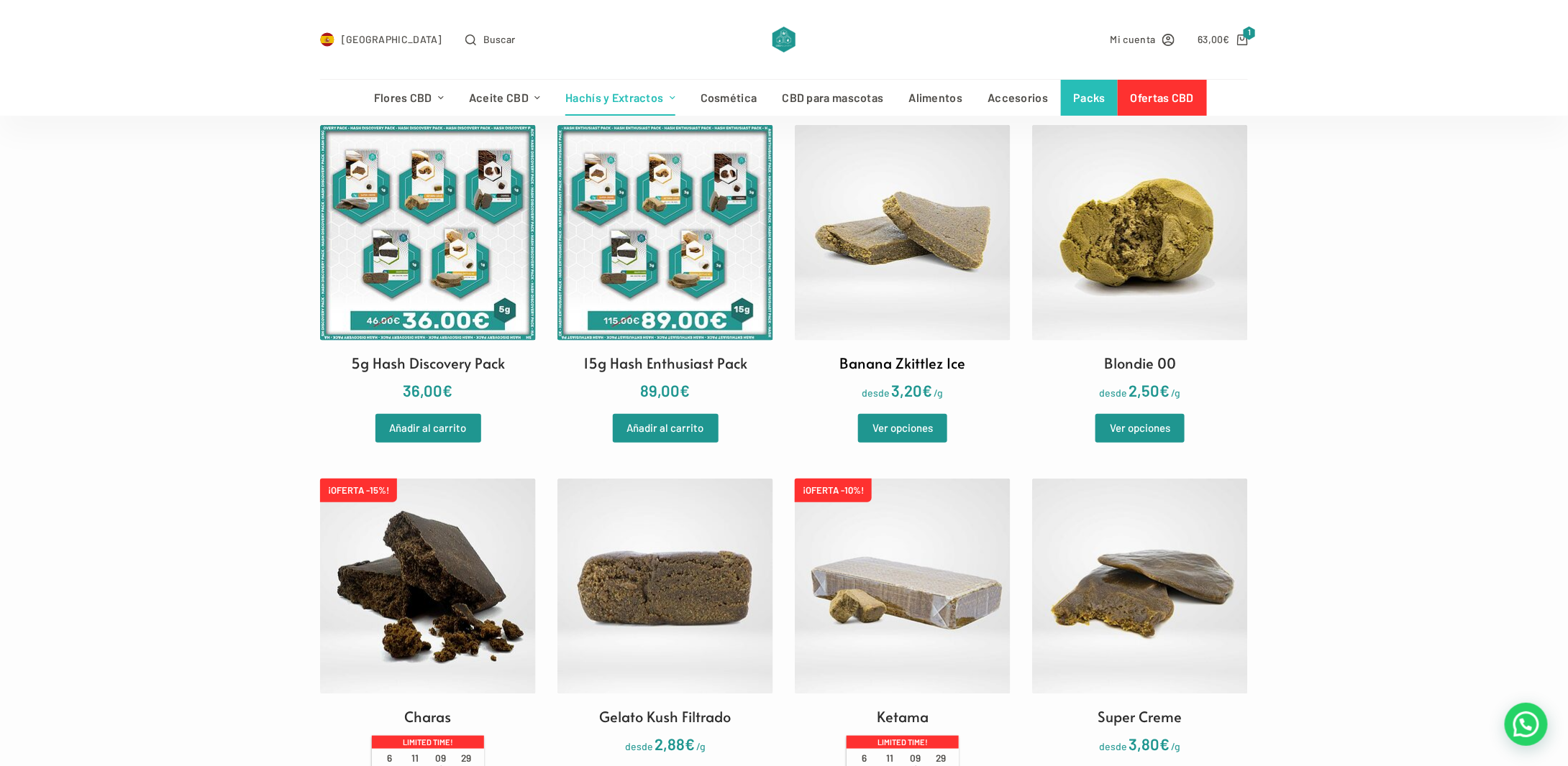
click at [966, 247] on img at bounding box center [903, 233] width 216 height 216
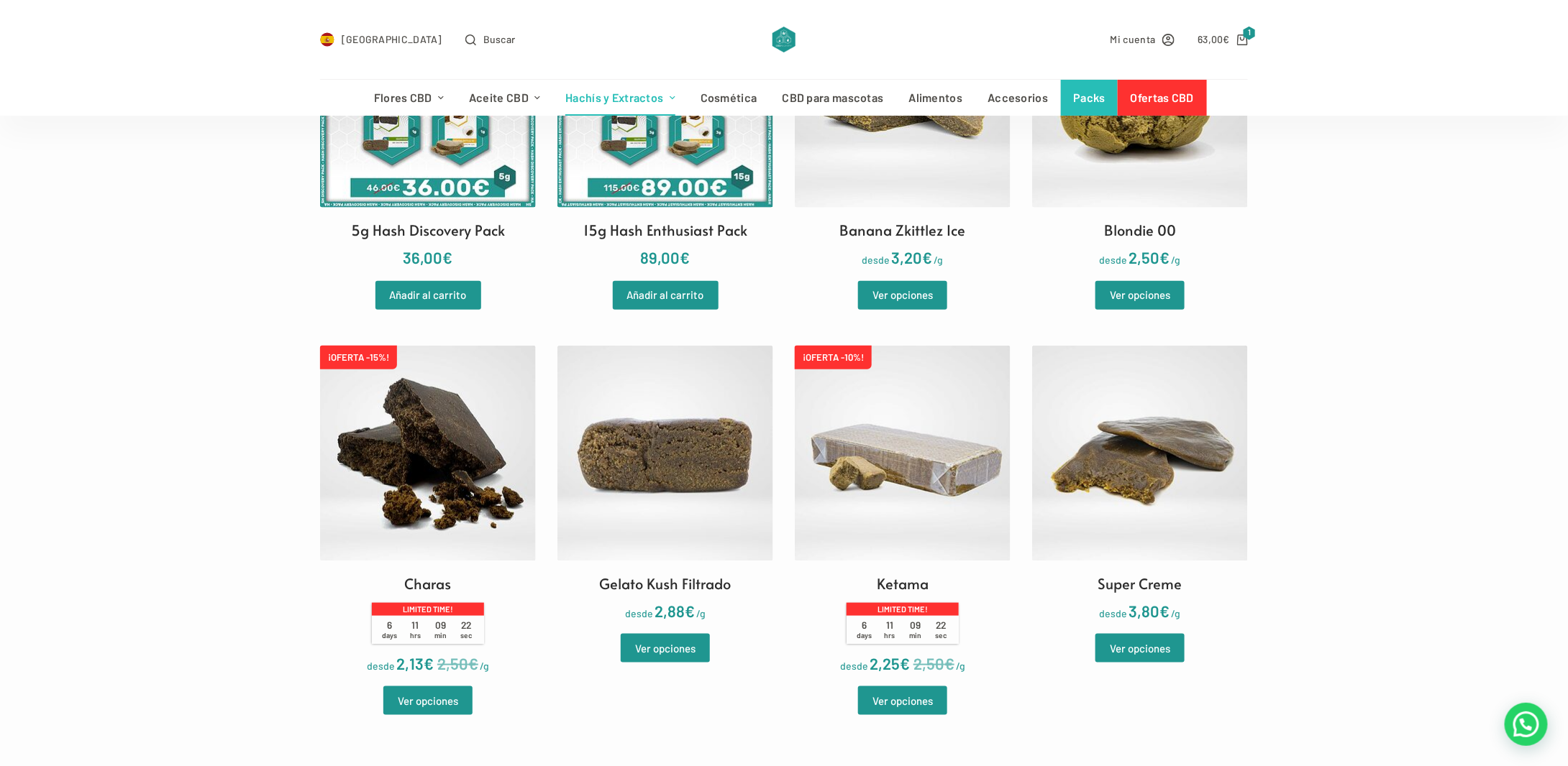
scroll to position [575, 0]
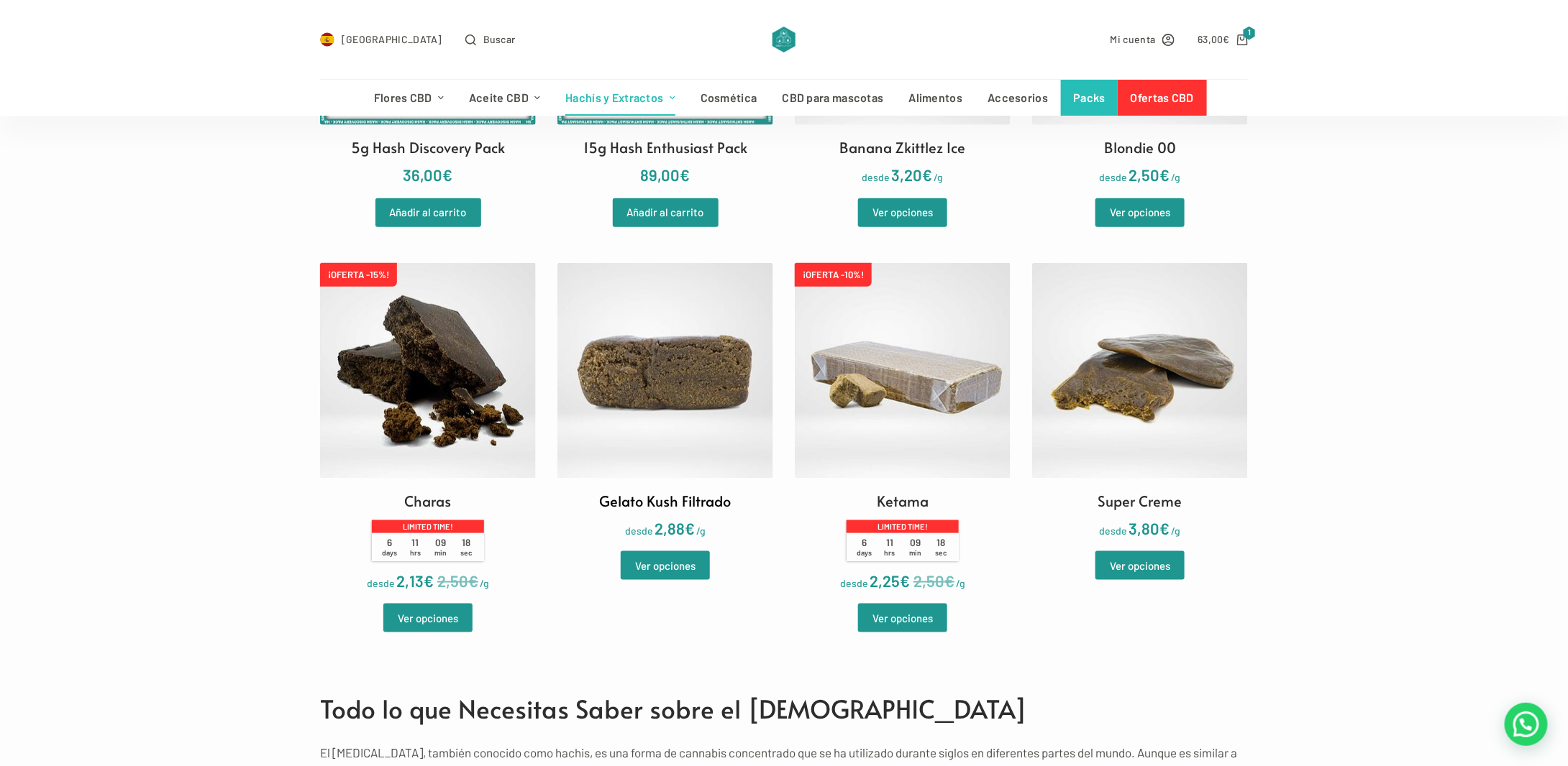
click at [671, 390] on img at bounding box center [665, 371] width 216 height 216
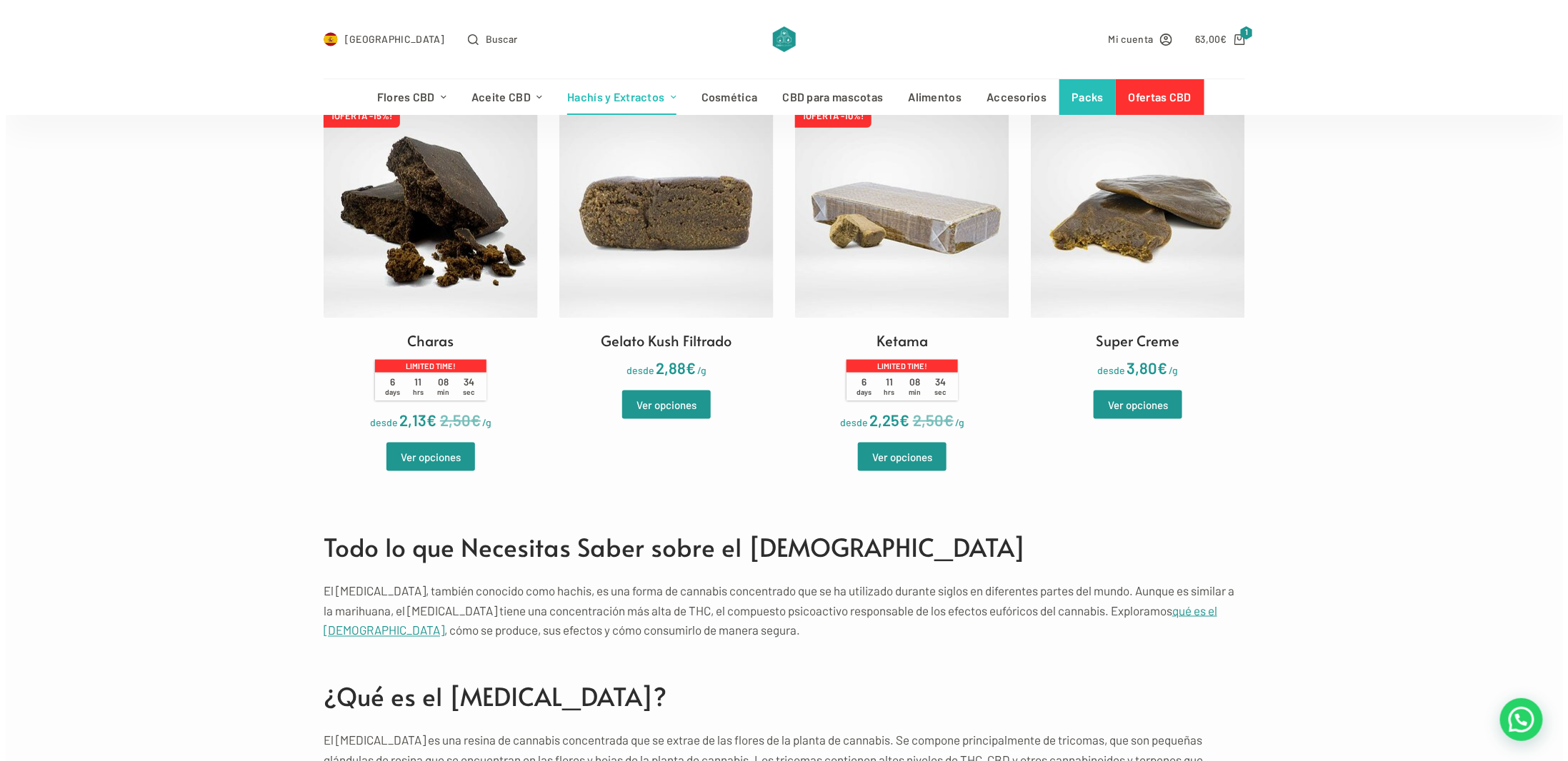
scroll to position [429, 0]
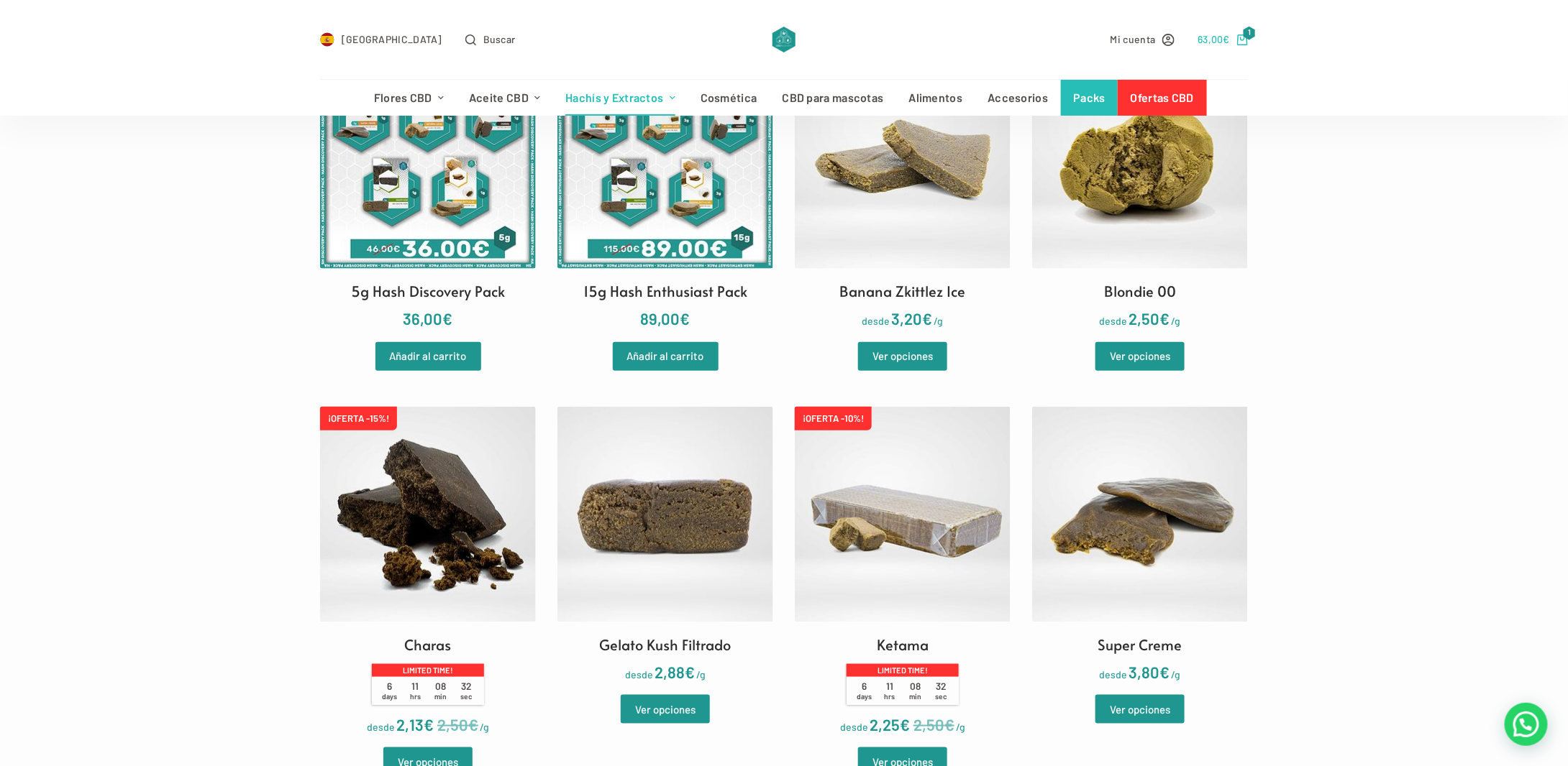
click at [1244, 40] on icon "Carro de compra" at bounding box center [1243, 40] width 11 height 11
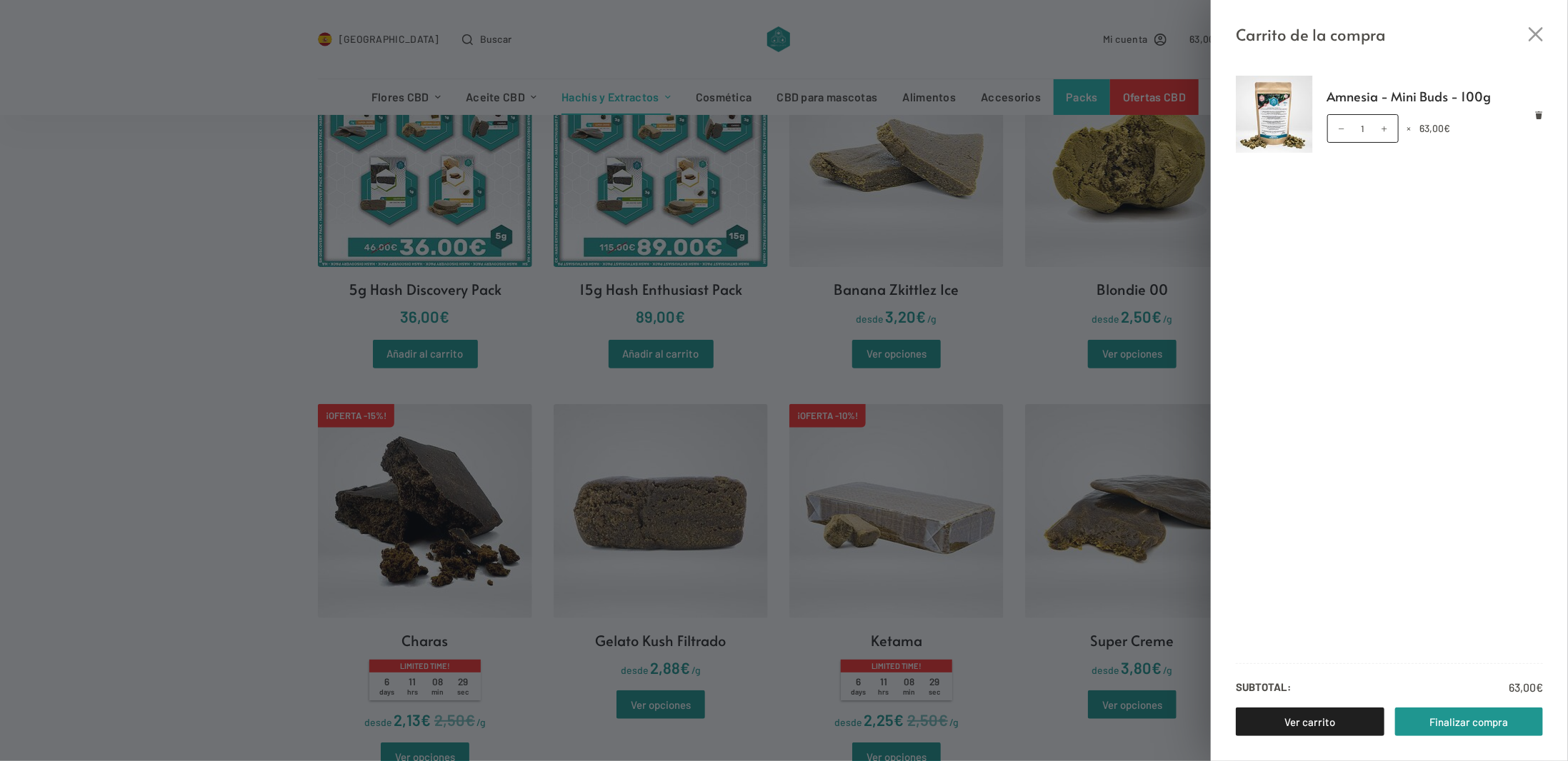
click at [1452, 737] on div "Amnesia - Mini Buds - 100g Amnesia - Mini Buds - 100g cantidad 1 × 63,00 € Subt…" at bounding box center [1389, 404] width 357 height 714
click at [1474, 720] on link "Finalizar compra" at bounding box center [1469, 722] width 148 height 29
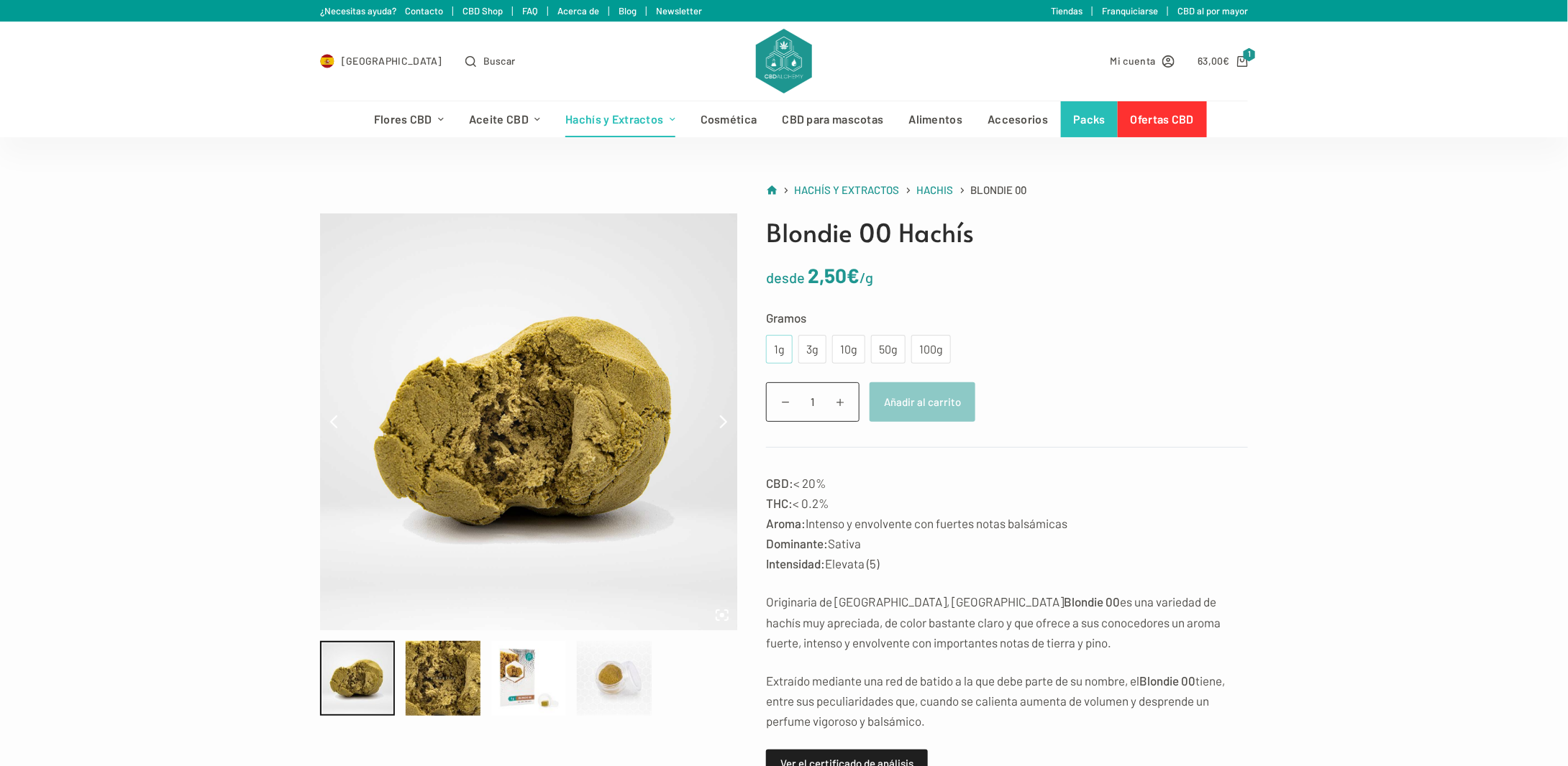
click at [779, 354] on div "1g" at bounding box center [779, 349] width 9 height 18
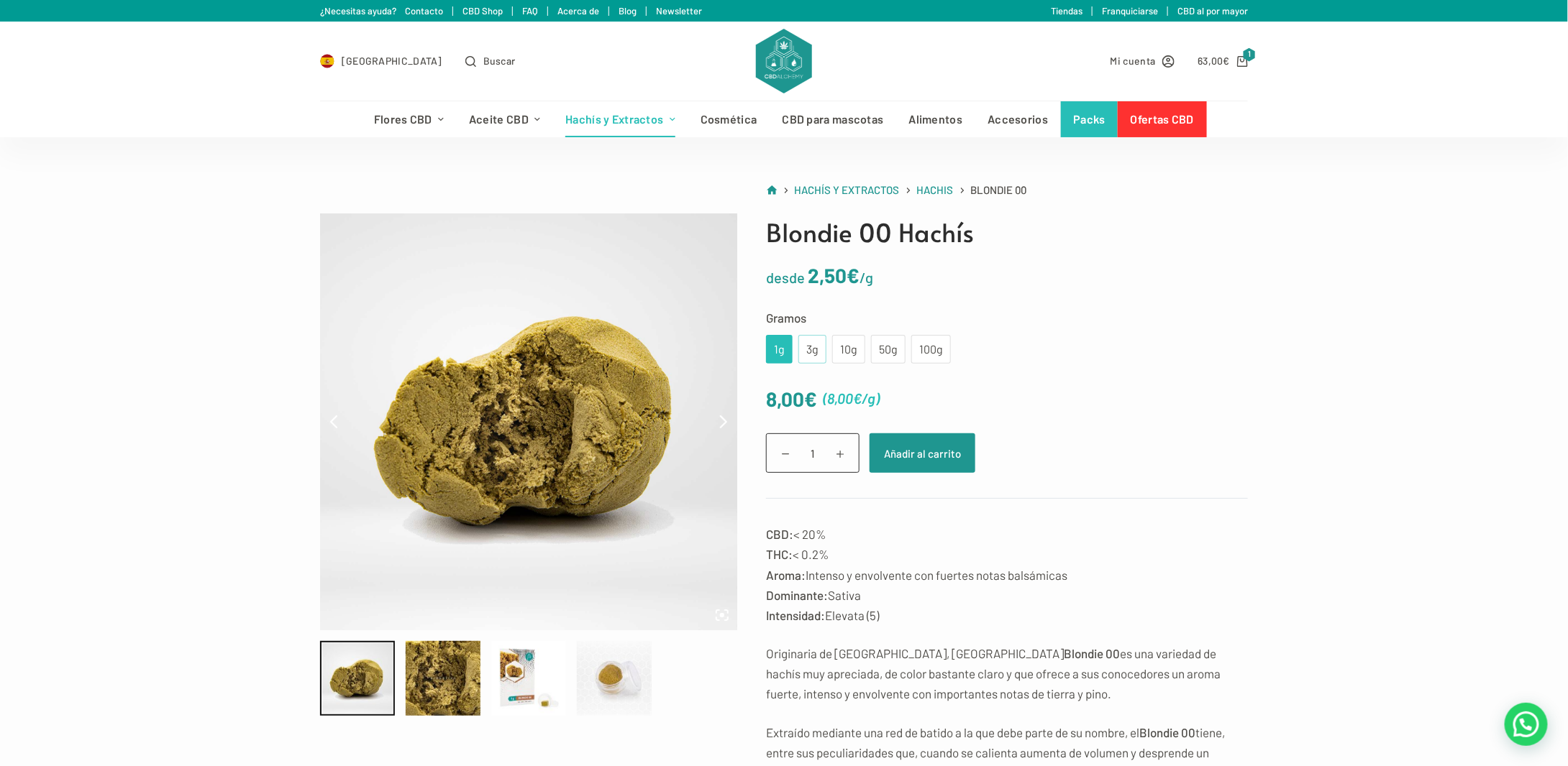
click at [808, 350] on div "3g" at bounding box center [812, 349] width 11 height 18
click at [841, 354] on div "10g" at bounding box center [848, 349] width 16 height 18
click at [880, 346] on div "50g" at bounding box center [888, 349] width 18 height 18
click at [920, 346] on div "100g" at bounding box center [930, 349] width 22 height 18
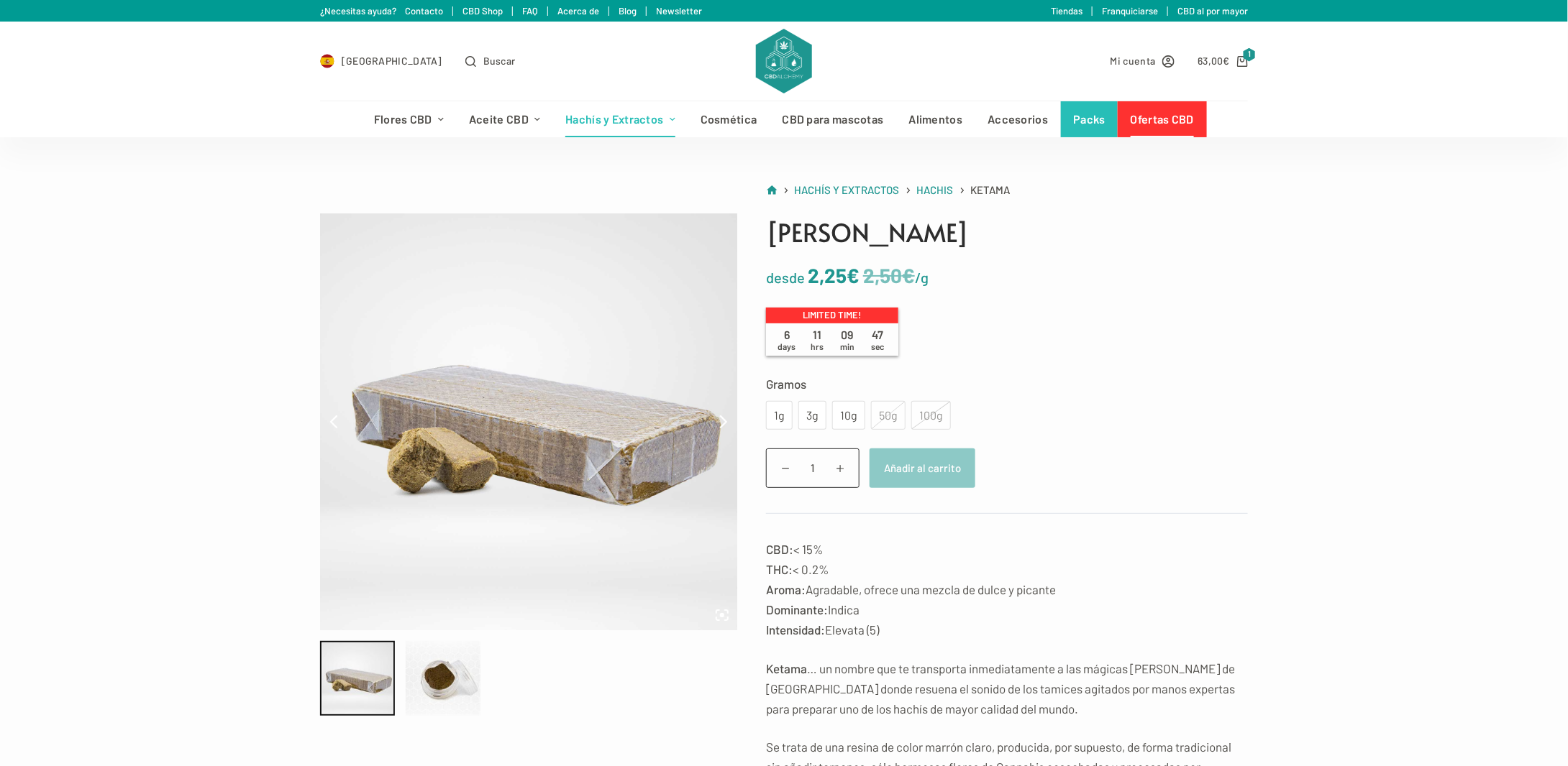
click at [926, 413] on div "100g" at bounding box center [931, 416] width 40 height 29
click at [795, 416] on div "1g 3g 10g 50g 100g" at bounding box center [858, 416] width 185 height 29
click at [784, 414] on div "1g" at bounding box center [779, 416] width 27 height 29
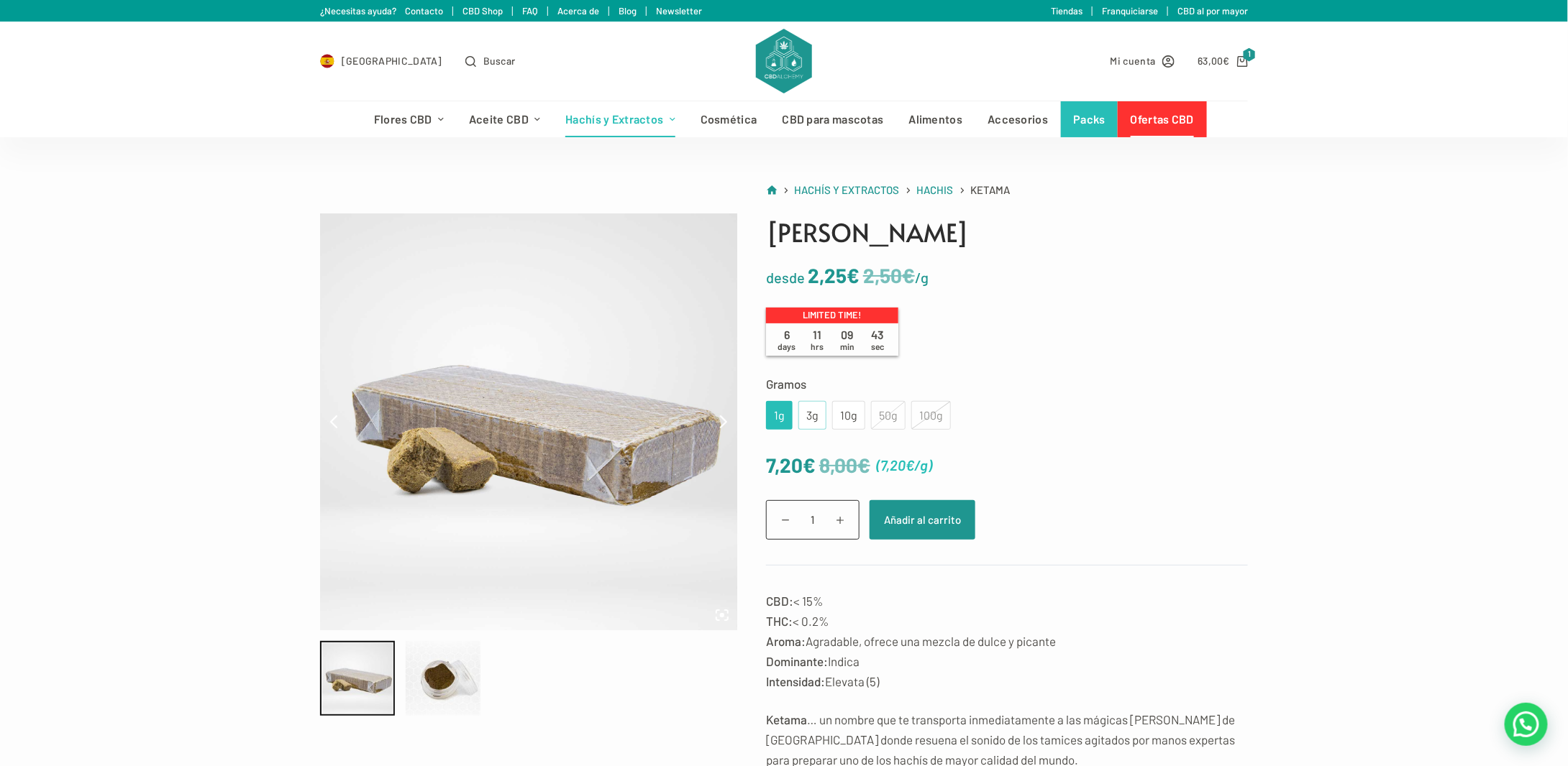
click at [813, 417] on div "3g" at bounding box center [812, 416] width 11 height 18
click at [841, 420] on div "10g" at bounding box center [848, 416] width 16 height 18
click at [874, 416] on div "50g" at bounding box center [888, 416] width 34 height 29
click at [445, 692] on div at bounding box center [443, 679] width 75 height 75
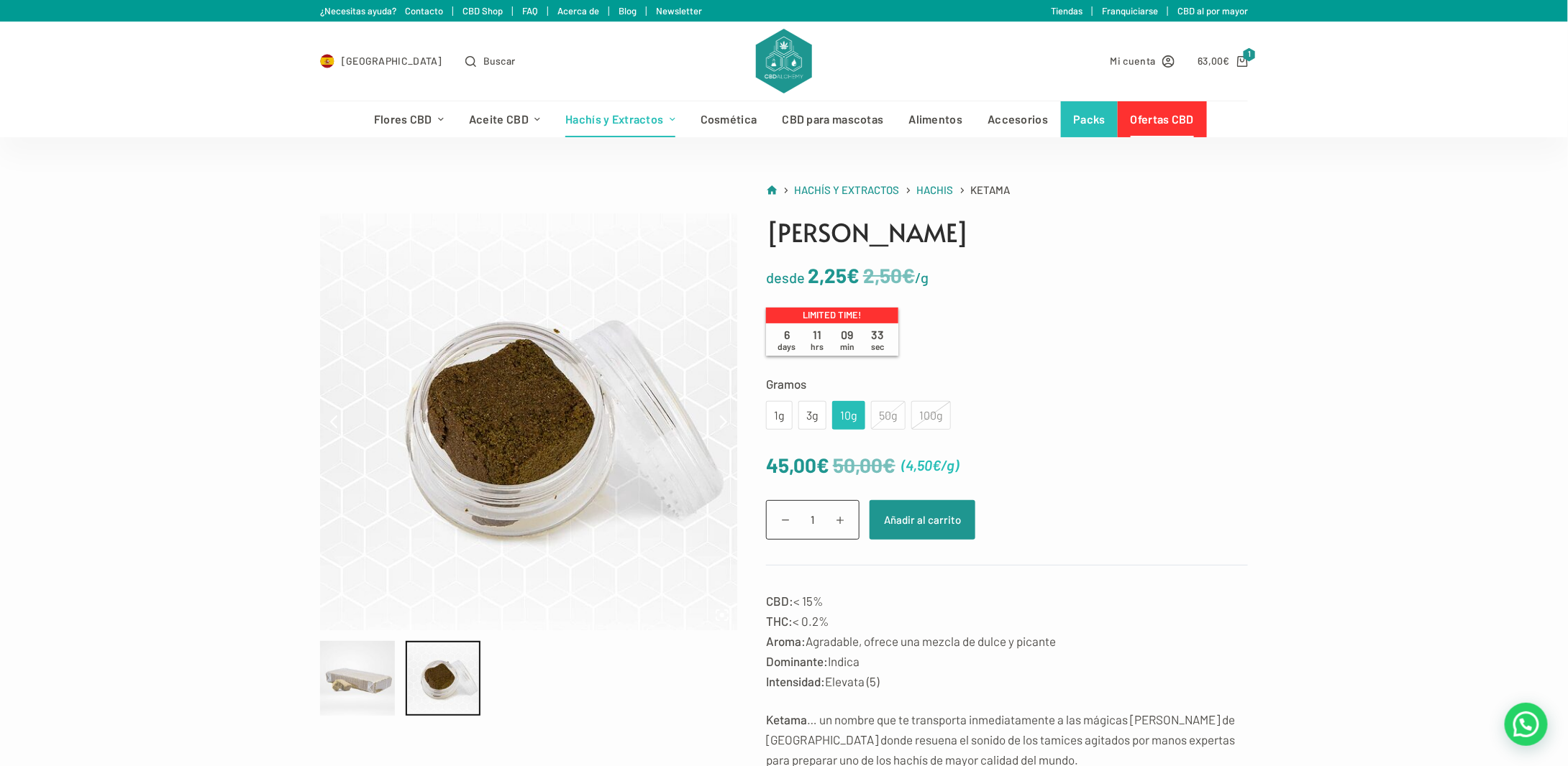
click at [371, 689] on div at bounding box center [358, 679] width 75 height 75
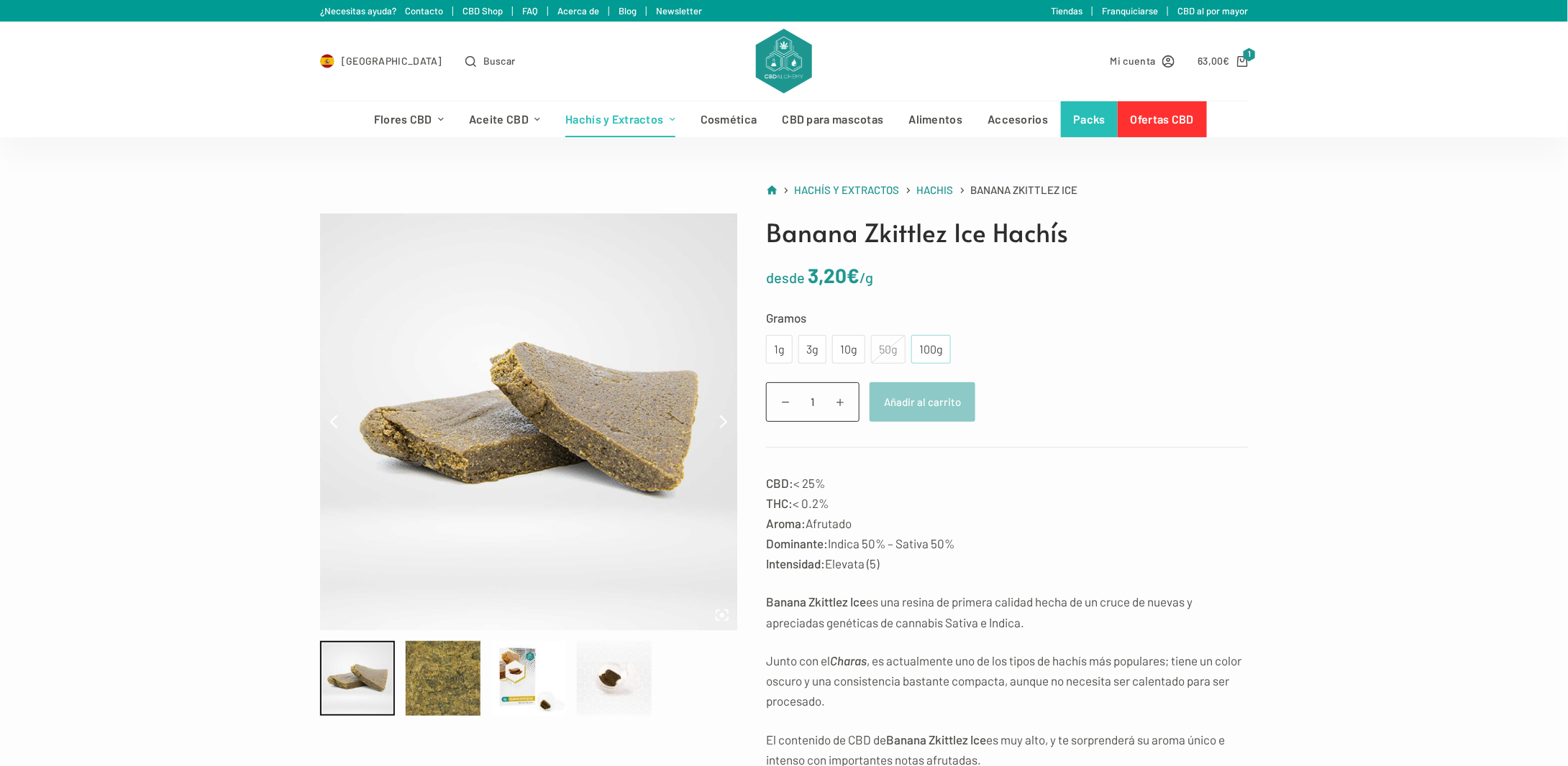
click at [920, 348] on div "100g" at bounding box center [930, 349] width 22 height 18
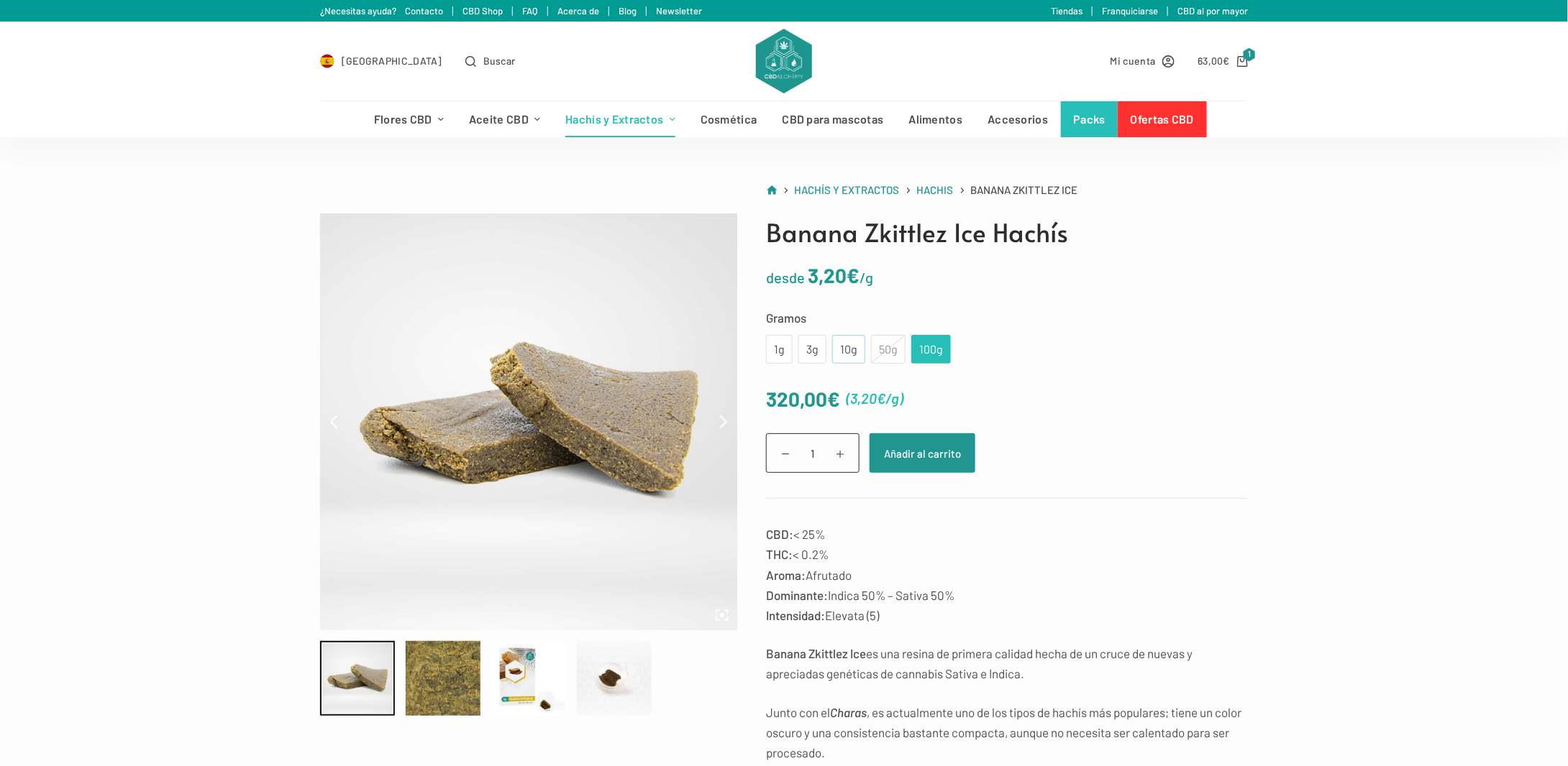
click at [853, 354] on div "10g" at bounding box center [848, 349] width 16 height 18
click at [814, 350] on div "3g" at bounding box center [812, 349] width 11 height 18
click at [777, 350] on div "1g" at bounding box center [779, 349] width 9 height 18
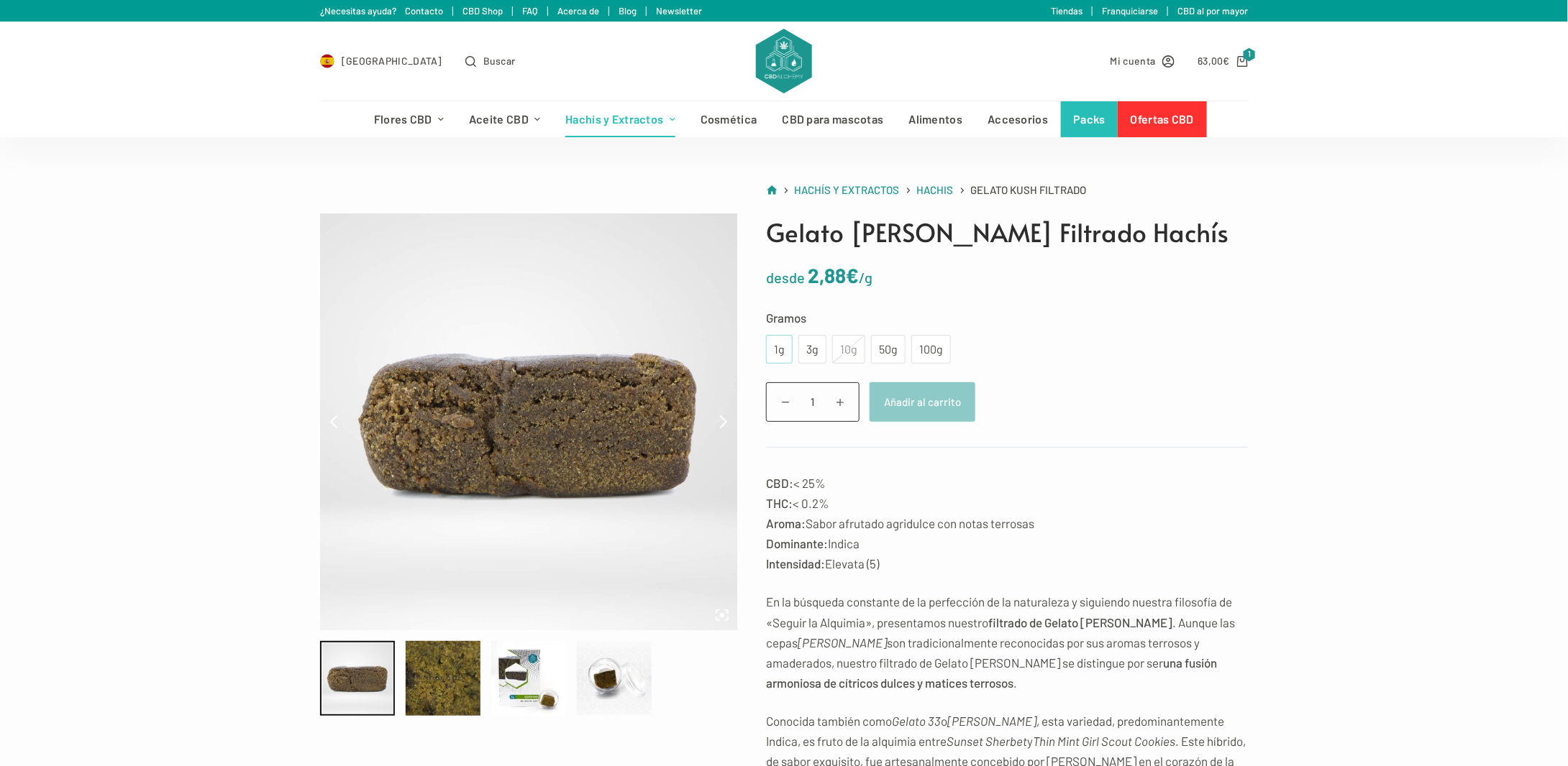
click at [786, 356] on div "1g" at bounding box center [779, 350] width 27 height 29
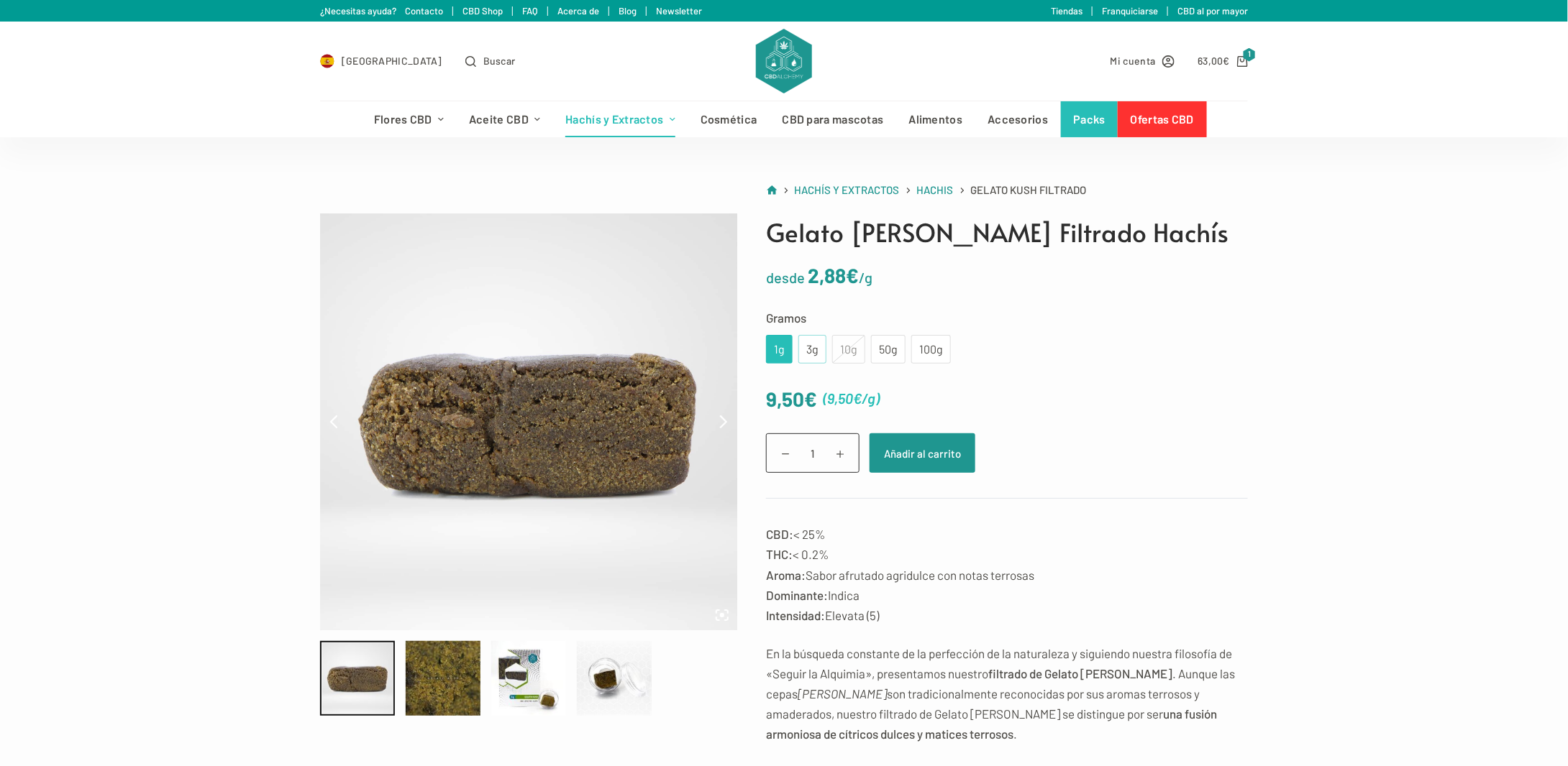
click at [807, 351] on div "3g" at bounding box center [812, 349] width 11 height 18
click at [775, 354] on div "1g" at bounding box center [779, 349] width 9 height 18
click at [920, 351] on div "100g" at bounding box center [930, 349] width 22 height 18
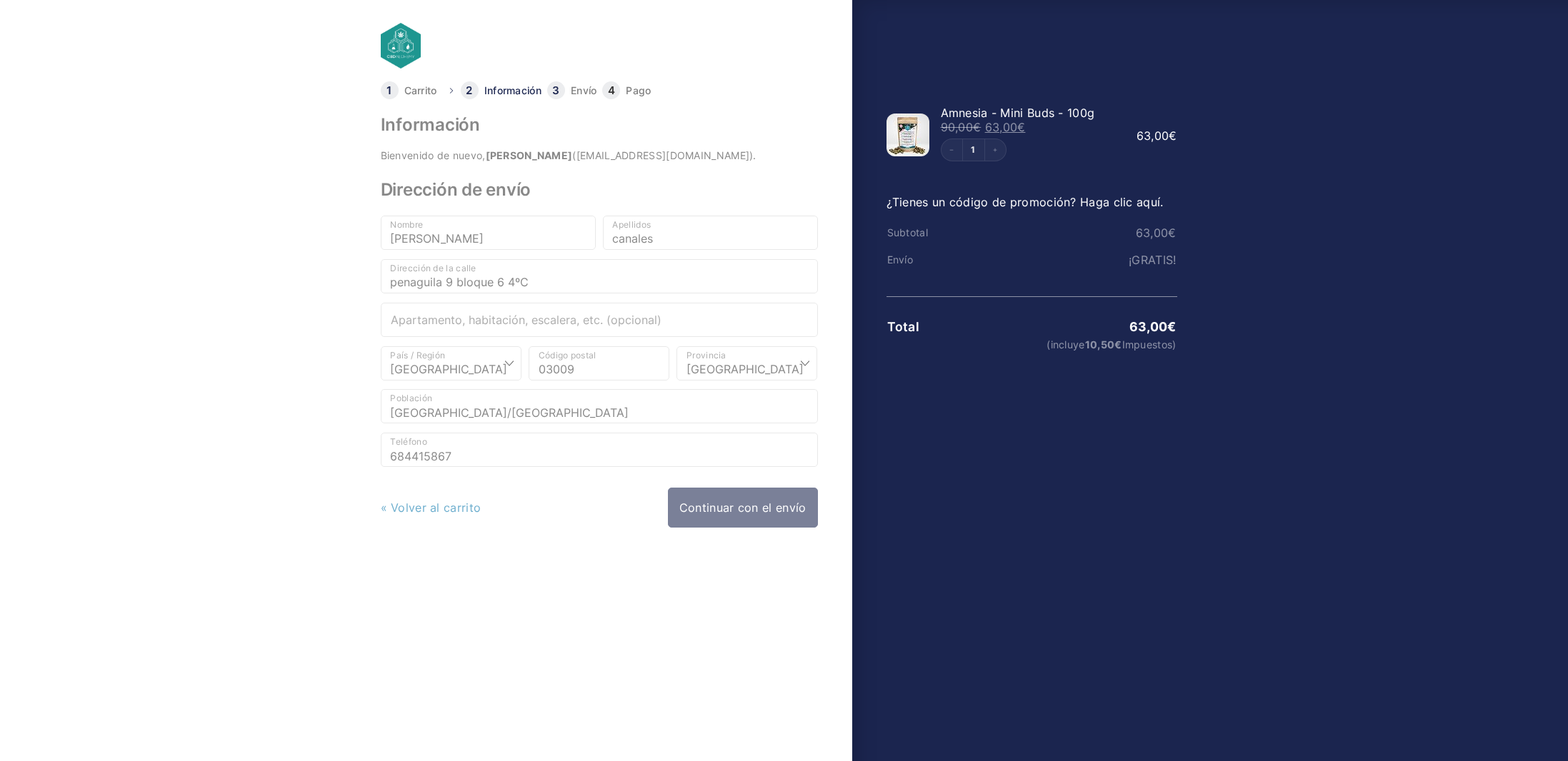
select select "A"
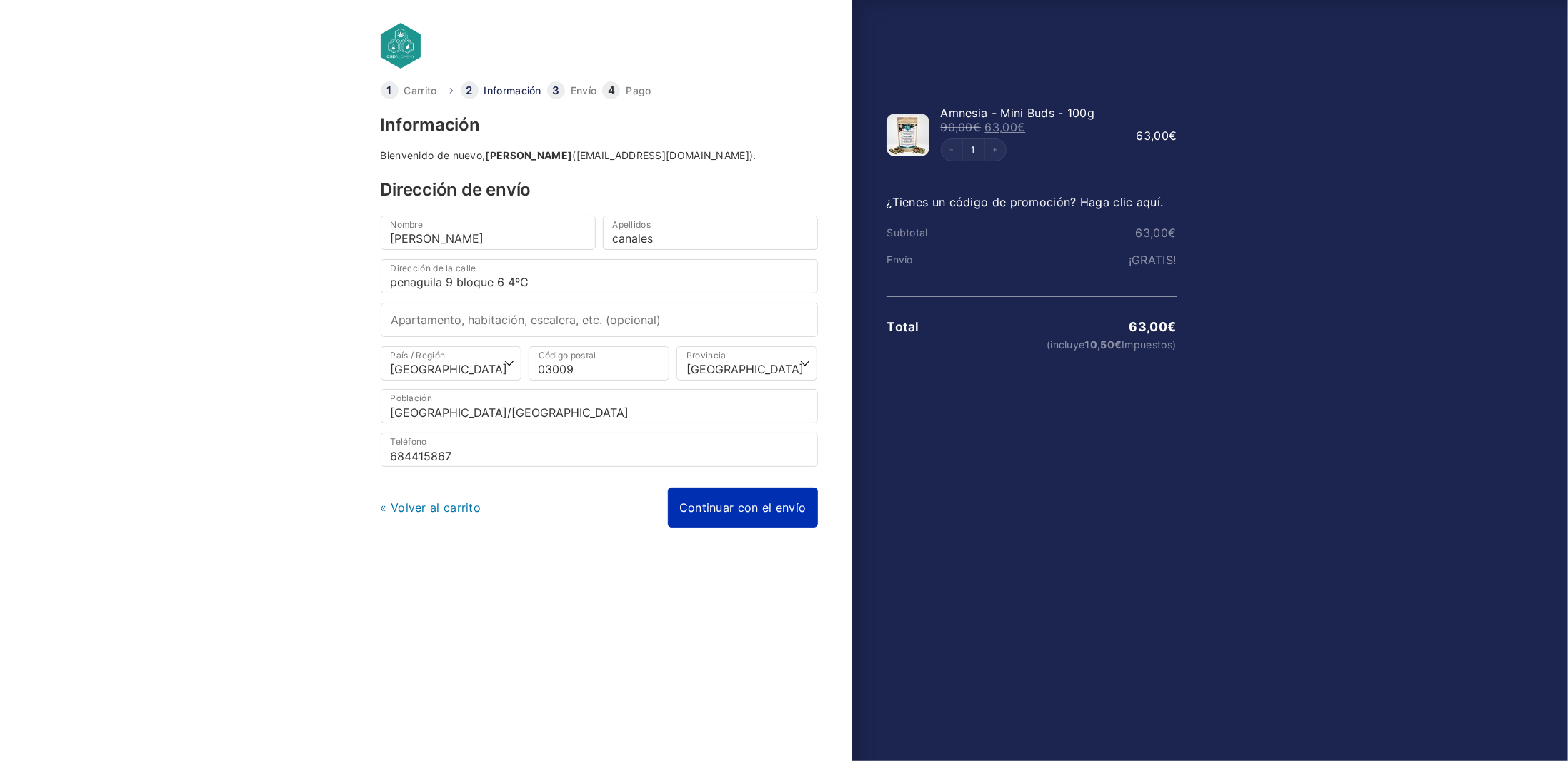
click at [774, 500] on link "Continuar con el envío" at bounding box center [742, 508] width 150 height 40
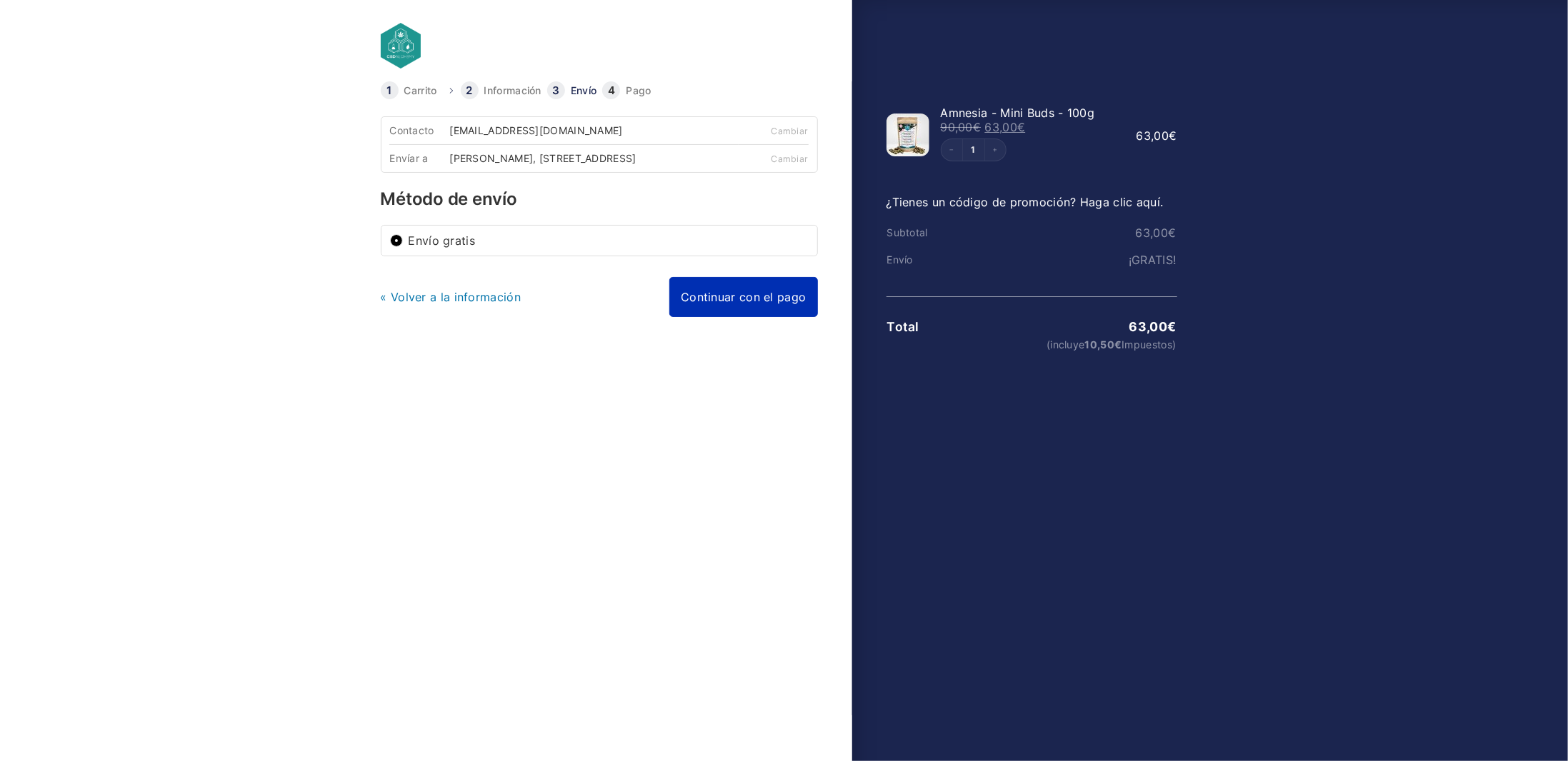
click at [760, 303] on link "Continuar con el pago" at bounding box center [743, 296] width 148 height 40
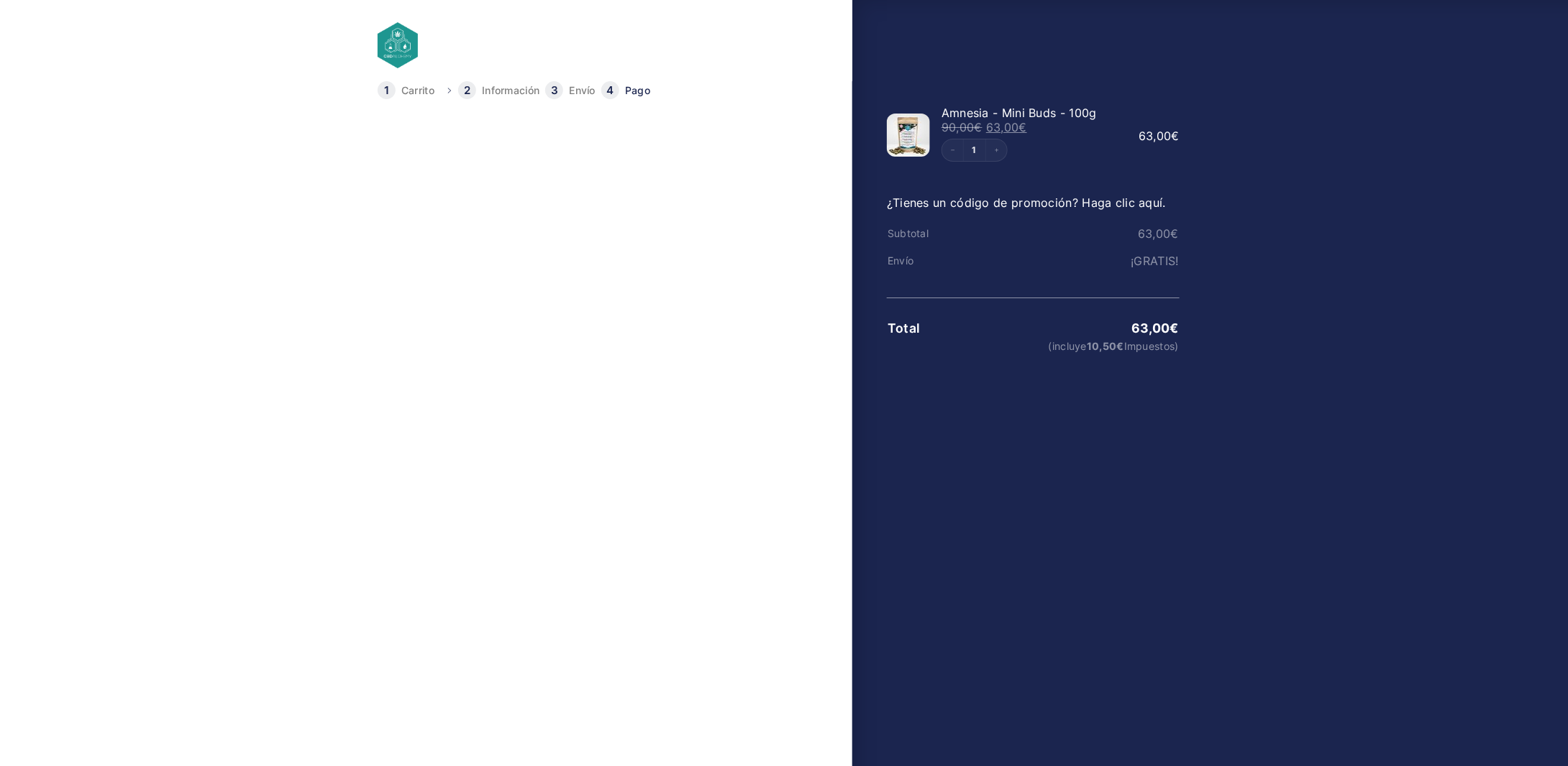
scroll to position [188, 0]
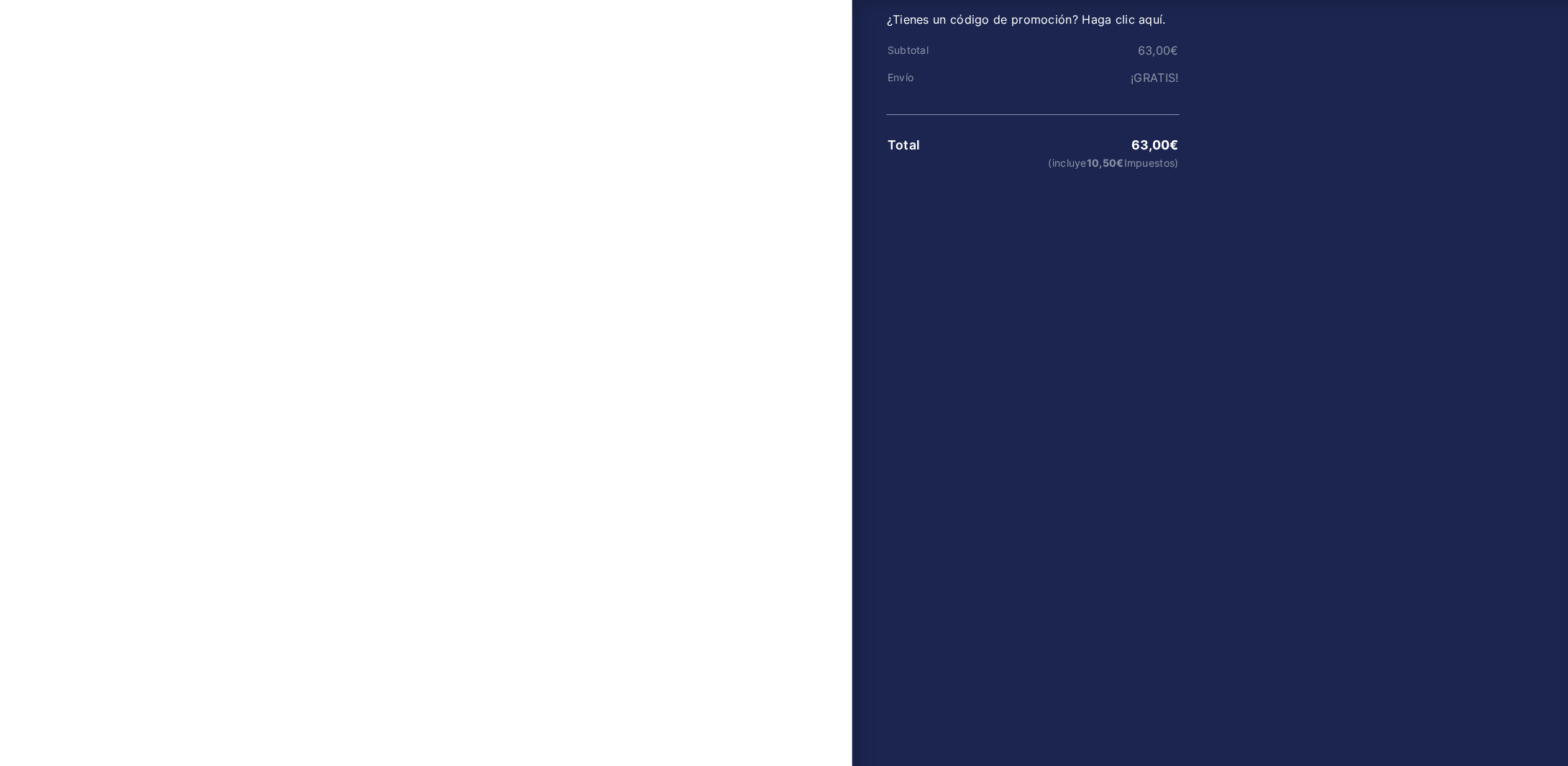
click at [754, 670] on button "Finalizar Compra" at bounding box center [746, 660] width 144 height 41
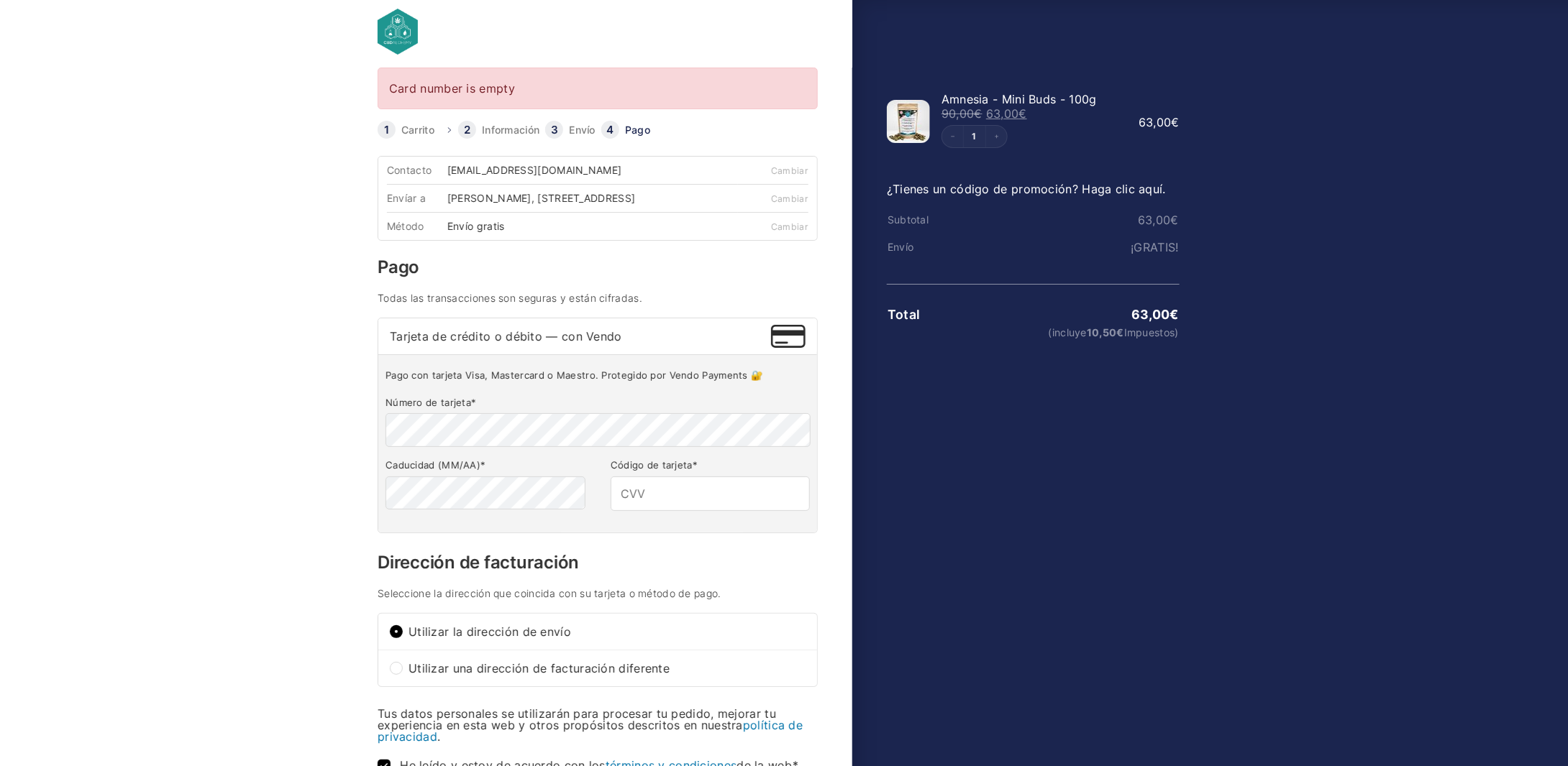
scroll to position [10, 0]
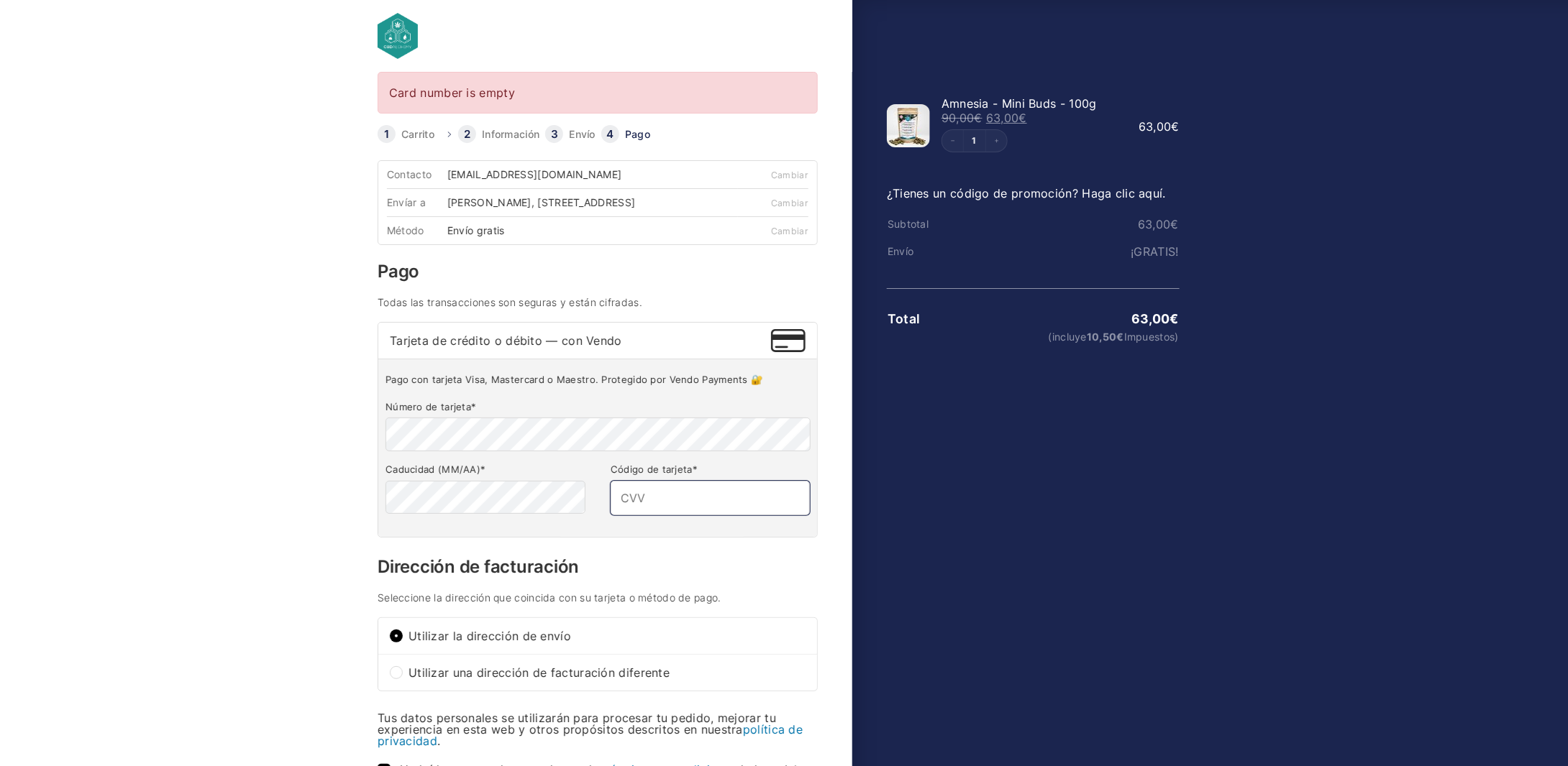
click at [679, 494] on input "Código de tarjeta *" at bounding box center [710, 497] width 199 height 34
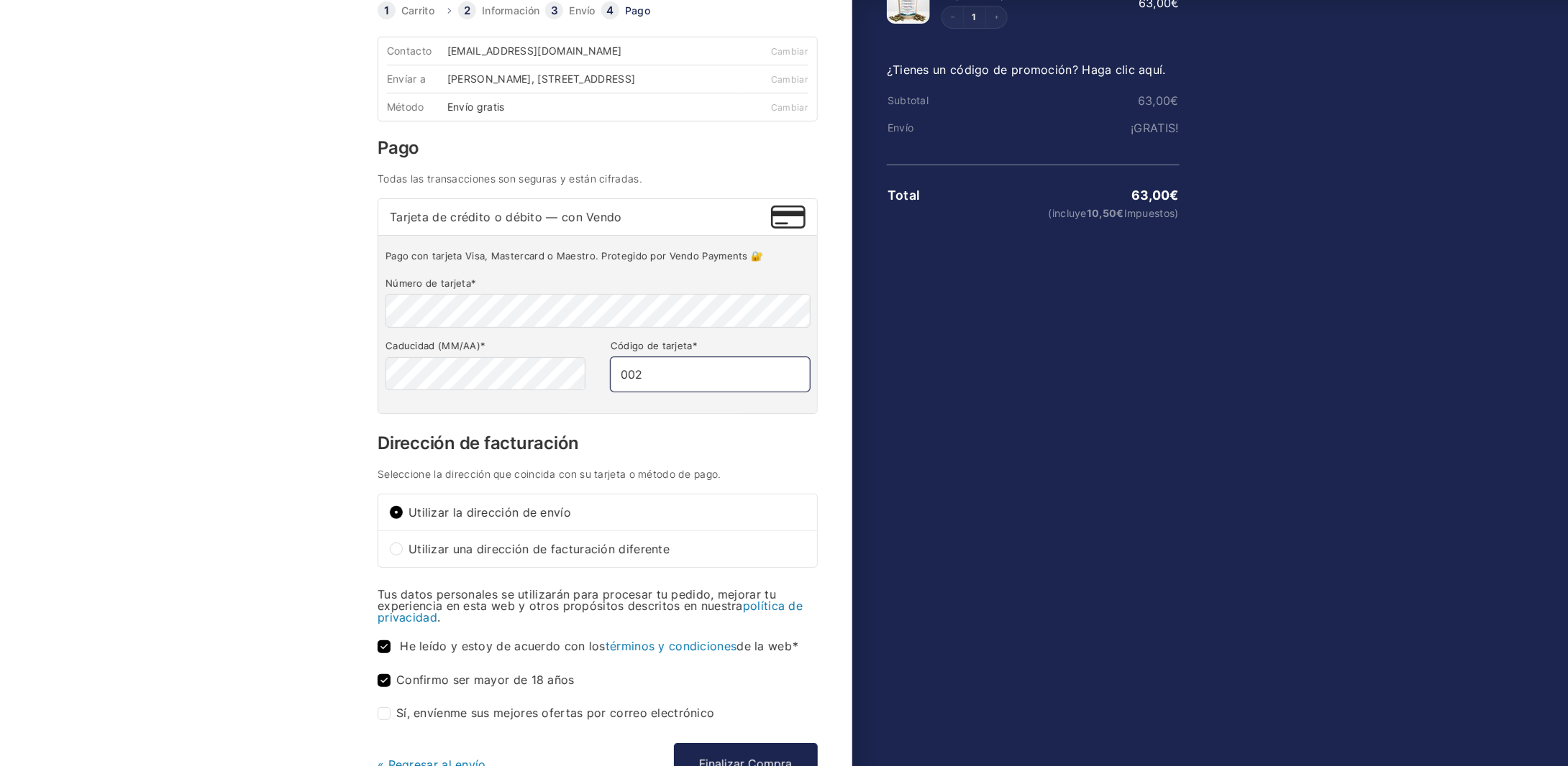
scroll to position [154, 0]
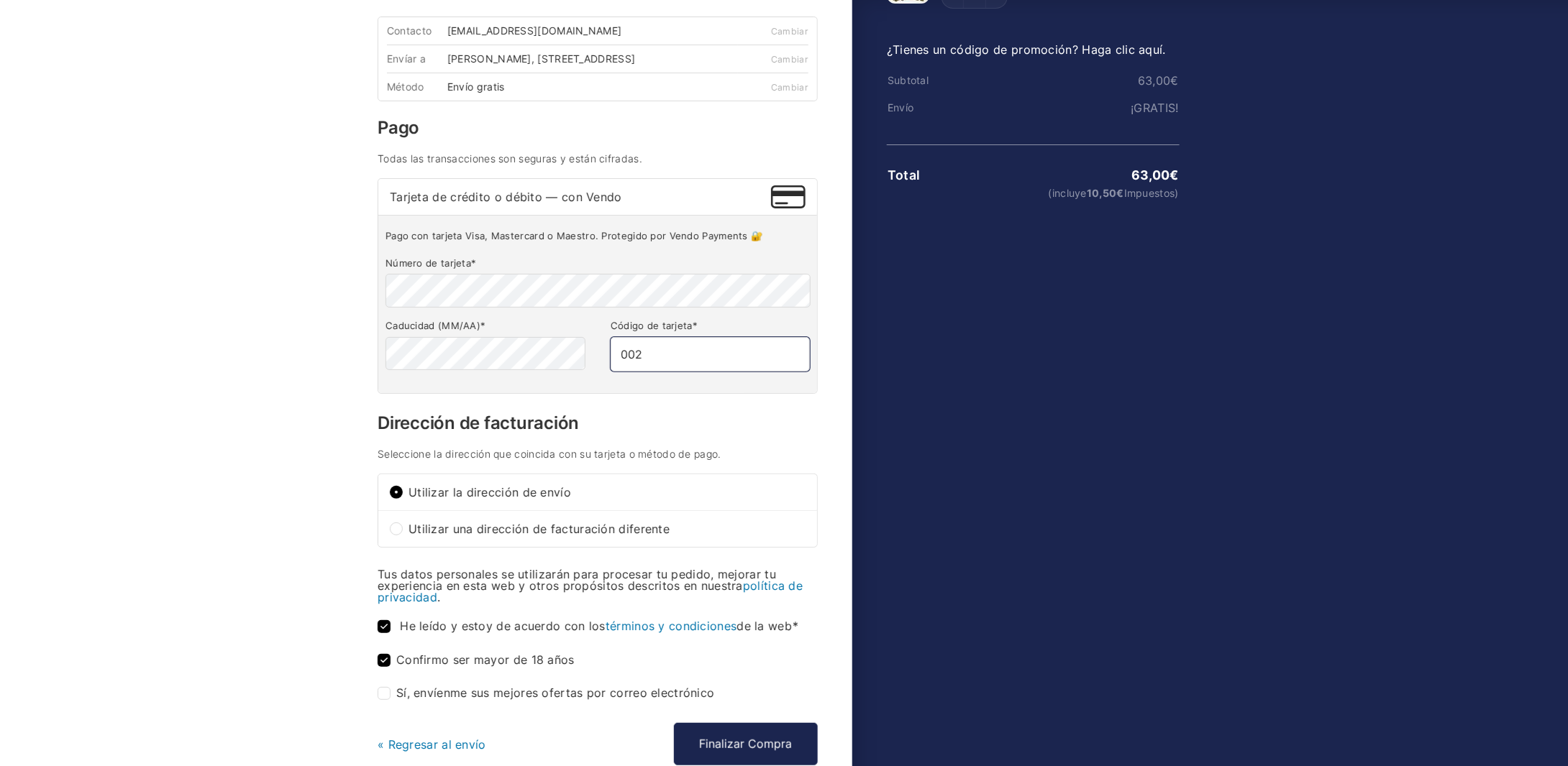
type input "002"
click at [479, 498] on span "Utilizar la dirección de envío" at bounding box center [607, 492] width 397 height 11
click at [403, 498] on input "Utilizar la dirección de envío" at bounding box center [396, 492] width 13 height 13
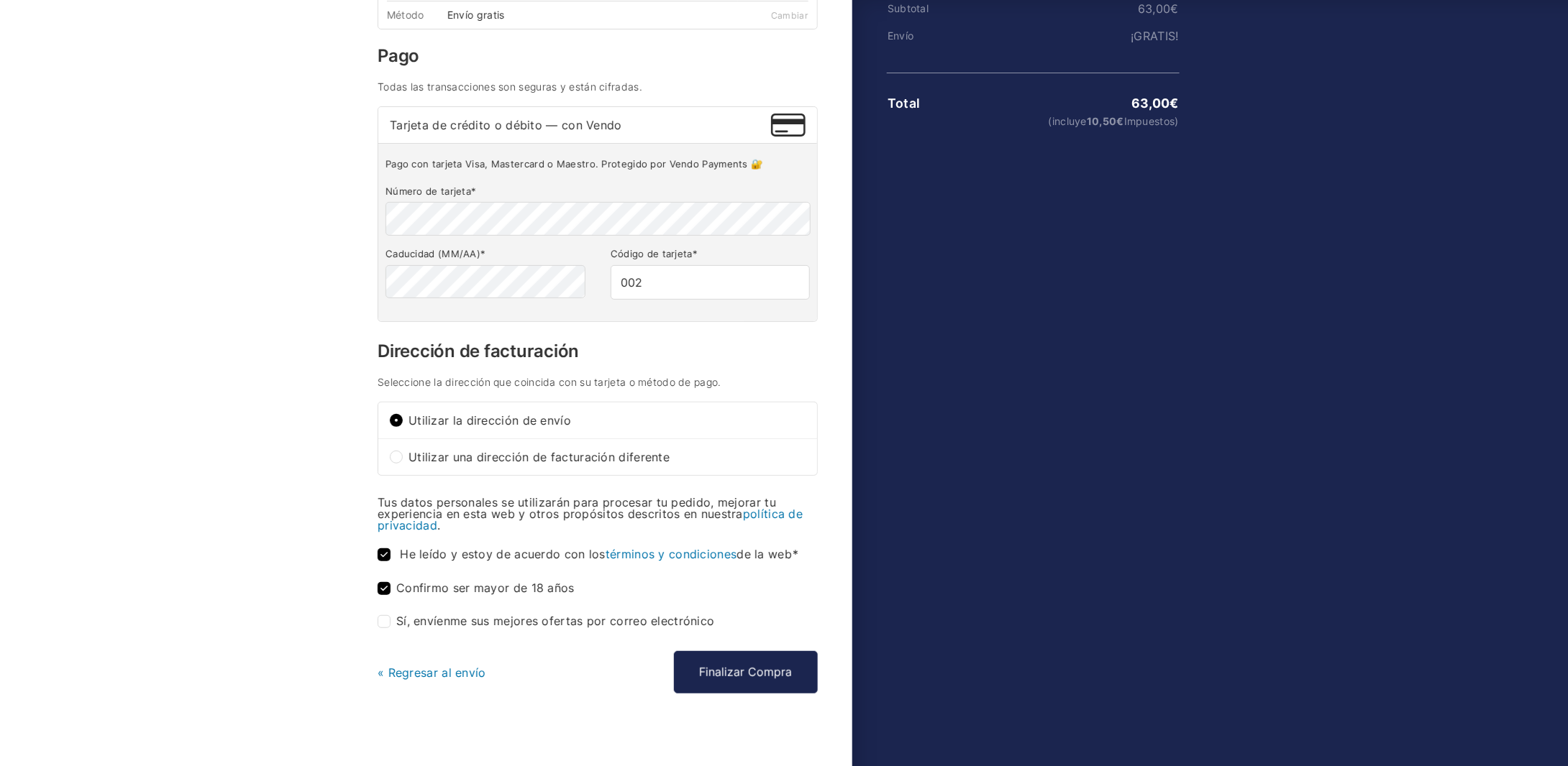
click at [377, 629] on div "Card number is empty Carrito Información Envío Pago Información Bienvenido de n…" at bounding box center [612, 317] width 479 height 921
click at [384, 627] on input "Sí, envíenme sus mejores ofertas por correo electrónico (opcional)" at bounding box center [384, 621] width 13 height 13
click at [385, 627] on input "Sí, envíenme sus mejores ofertas por correo electrónico (opcional)" at bounding box center [384, 621] width 13 height 13
checkbox input "false"
click at [737, 670] on button "Finalizar Compra" at bounding box center [746, 672] width 144 height 41
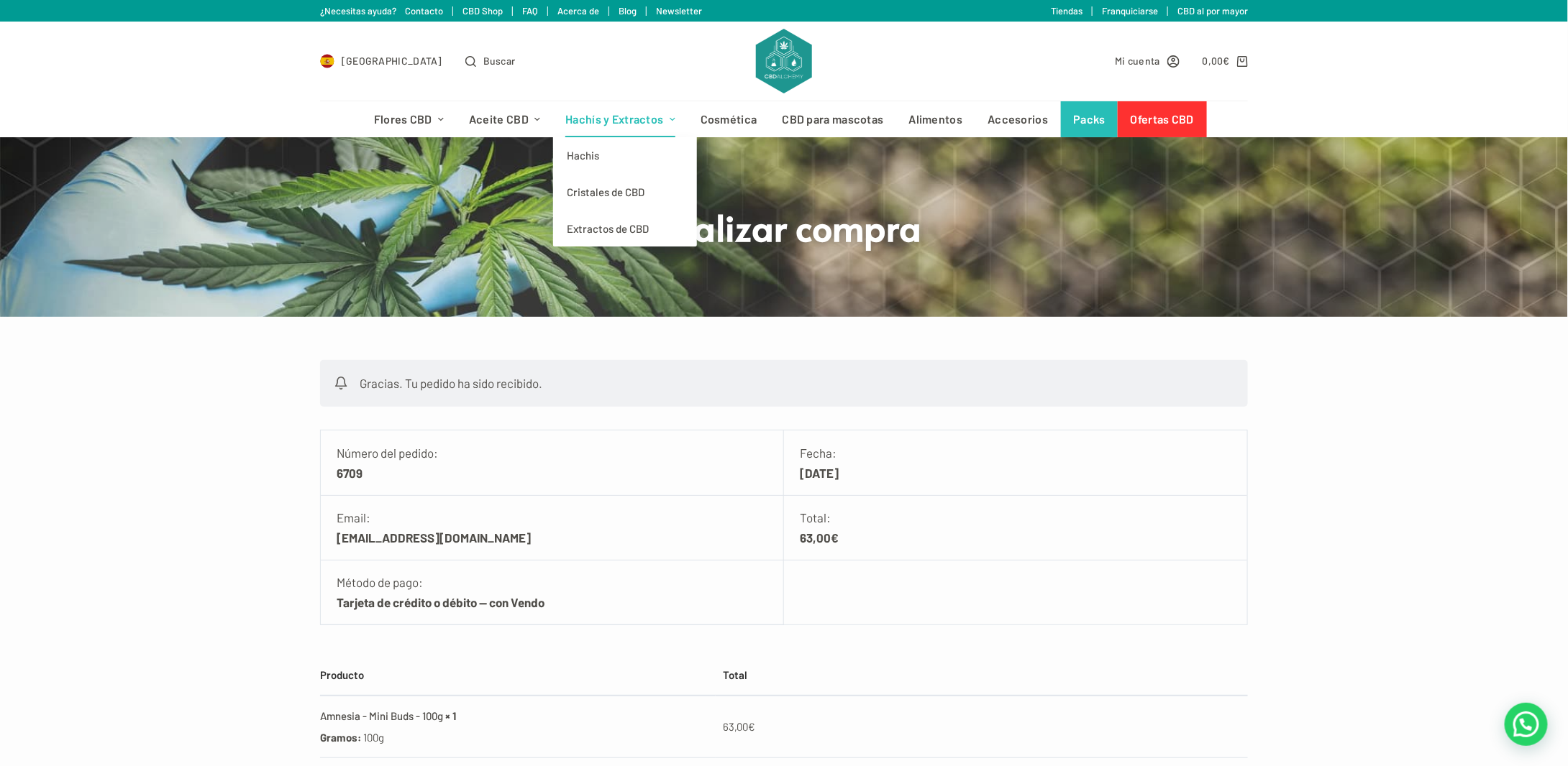
click at [612, 113] on link "Hachís y Extractos" at bounding box center [620, 119] width 136 height 36
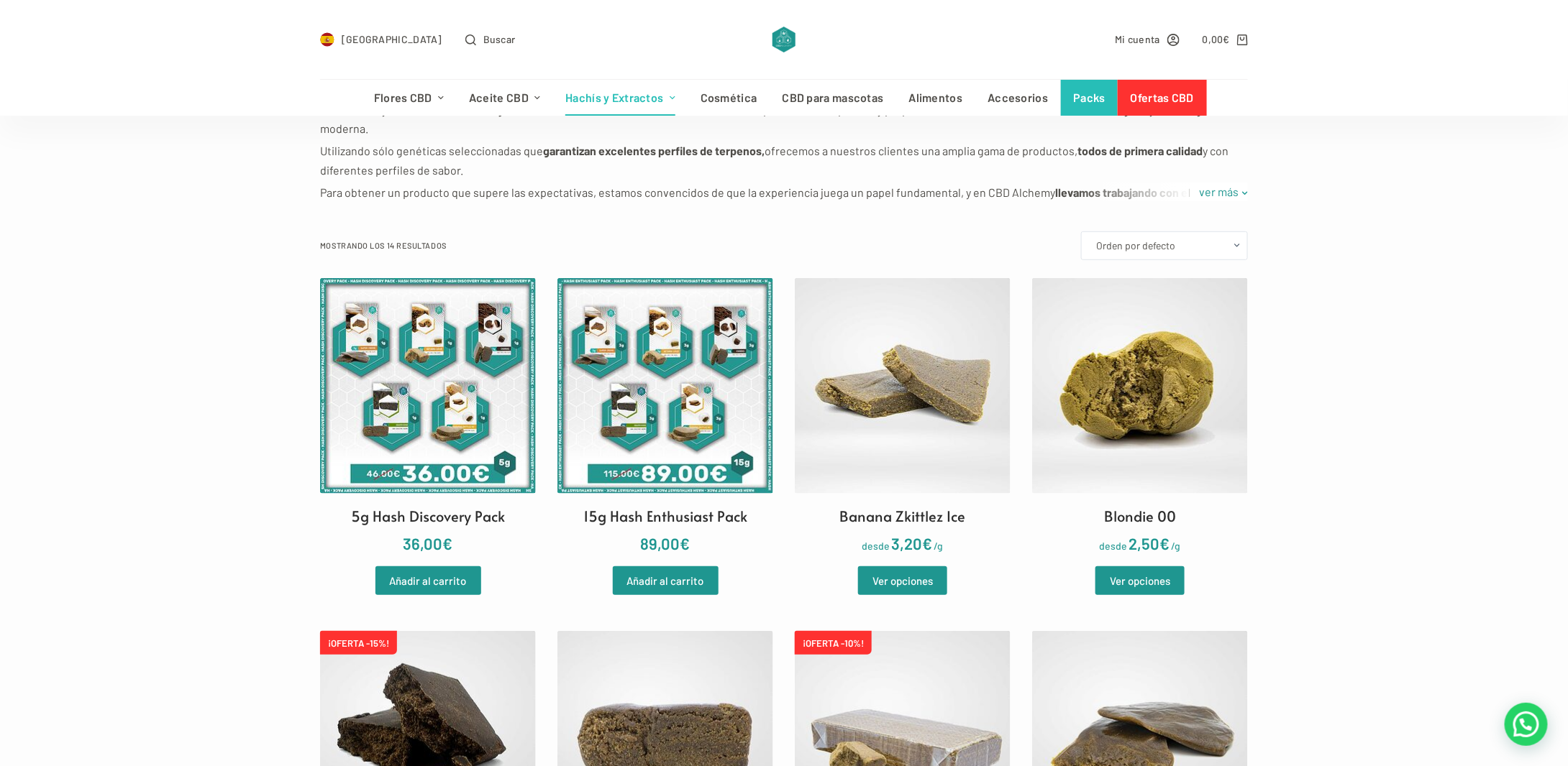
scroll to position [216, 0]
